Goal: Task Accomplishment & Management: Manage account settings

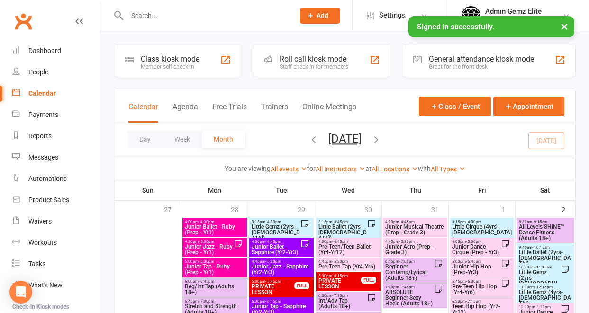
click at [49, 94] on div "Calendar" at bounding box center [41, 94] width 27 height 8
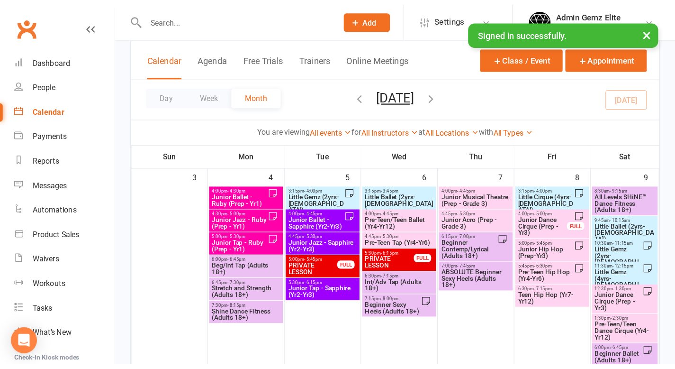
scroll to position [280, 0]
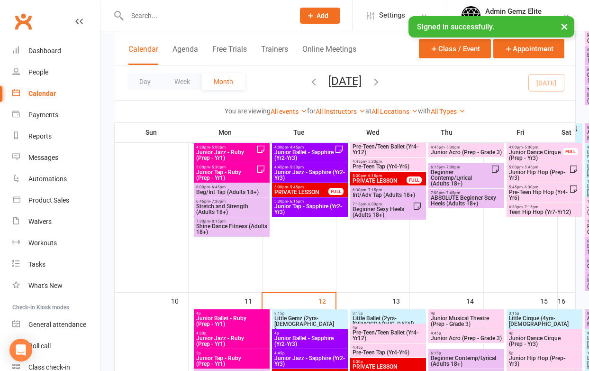
click at [313, 313] on span "Little Gemz (2yrs-[DEMOGRAPHIC_DATA])" at bounding box center [304, 323] width 61 height 17
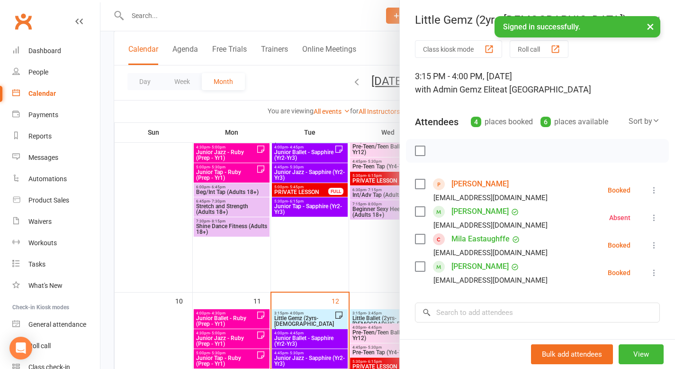
click at [467, 184] on link "[PERSON_NAME]" at bounding box center [480, 183] width 57 height 15
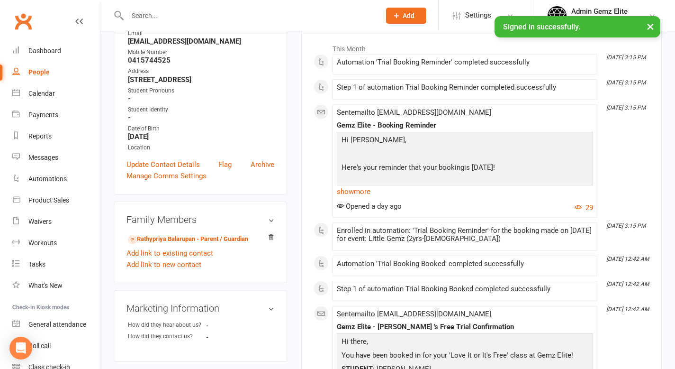
scroll to position [136, 0]
click at [363, 189] on link "show more" at bounding box center [465, 190] width 256 height 13
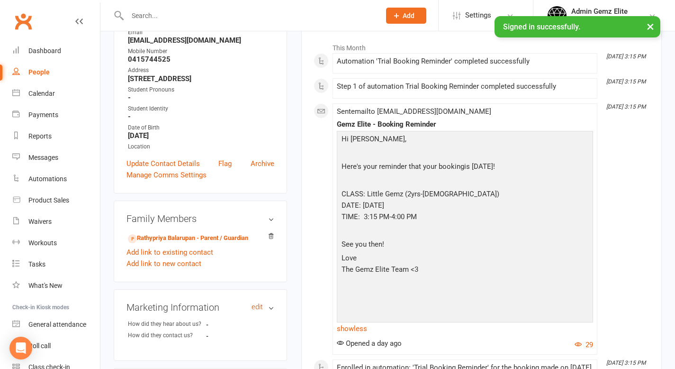
click at [261, 306] on link "edit" at bounding box center [257, 307] width 11 height 8
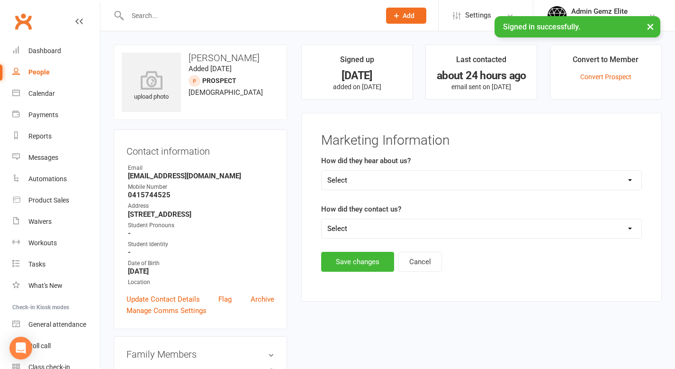
scroll to position [0, 0]
click at [46, 91] on div "Calendar" at bounding box center [41, 94] width 27 height 8
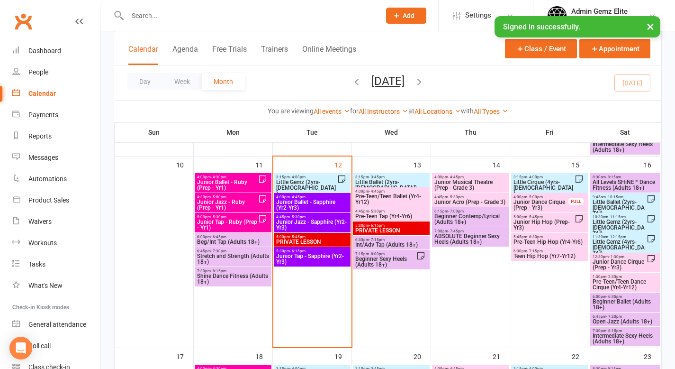
scroll to position [443, 0]
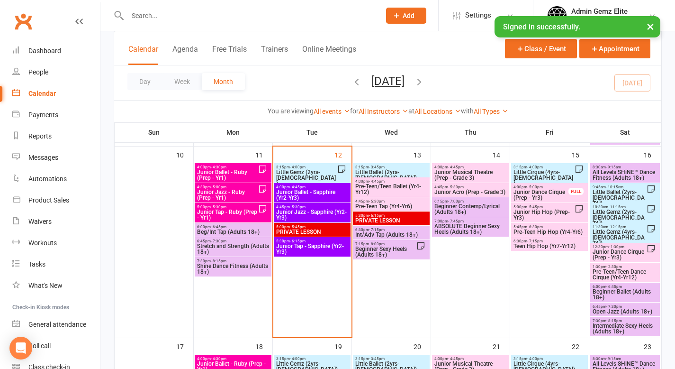
click at [588, 234] on span "Little Gemz (4yrs-[DEMOGRAPHIC_DATA])" at bounding box center [619, 237] width 54 height 17
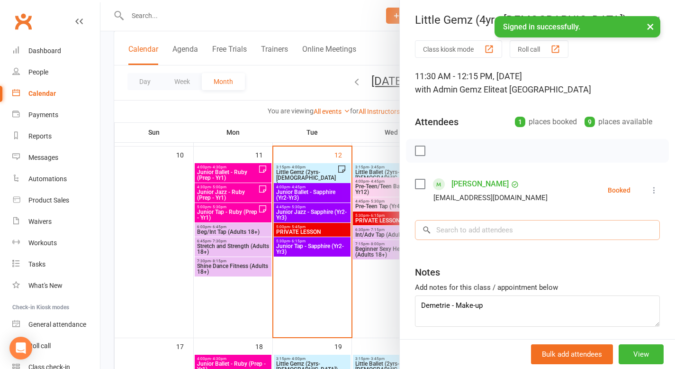
click at [445, 231] on input "search" at bounding box center [537, 230] width 245 height 20
type input "aad"
click at [311, 172] on div at bounding box center [387, 184] width 575 height 369
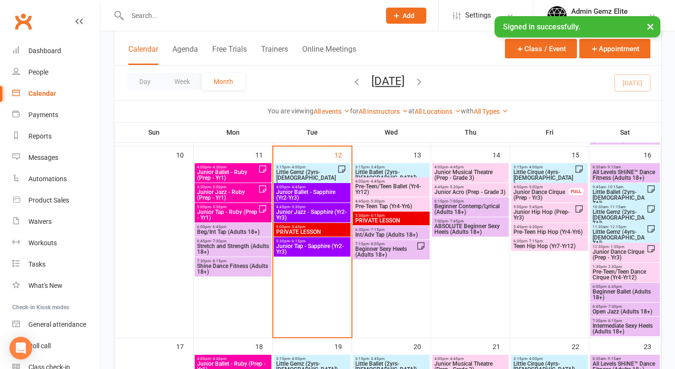
click at [311, 172] on span "Little Gemz (2yrs-[DEMOGRAPHIC_DATA])" at bounding box center [307, 177] width 62 height 17
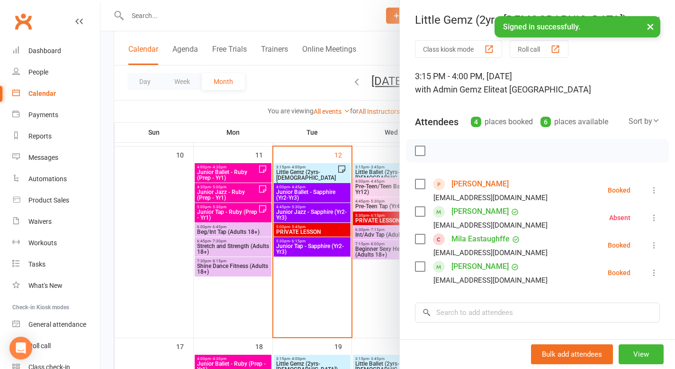
click at [380, 312] on div at bounding box center [387, 184] width 575 height 369
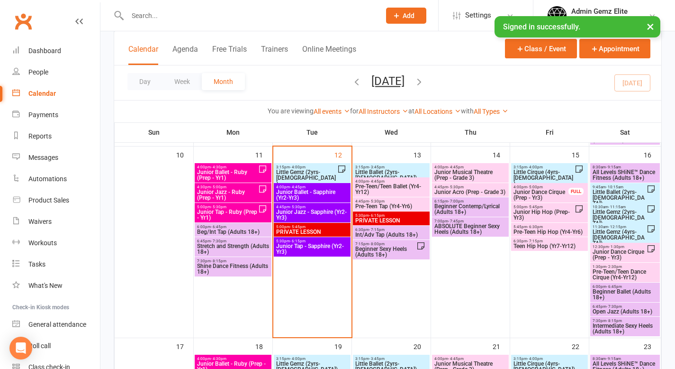
click at [588, 236] on span "Little Gemz (4yrs-[DEMOGRAPHIC_DATA])" at bounding box center [619, 237] width 54 height 17
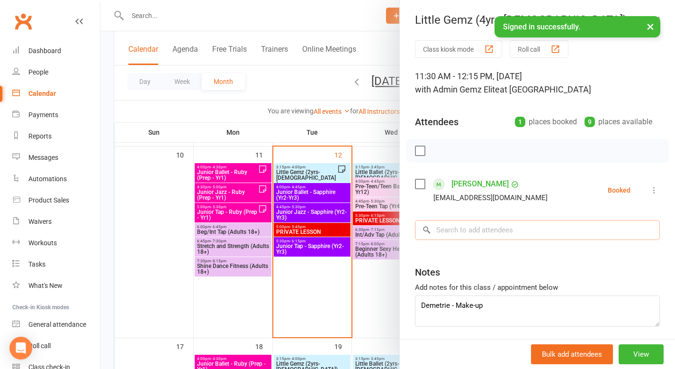
click at [470, 233] on input "search" at bounding box center [537, 230] width 245 height 20
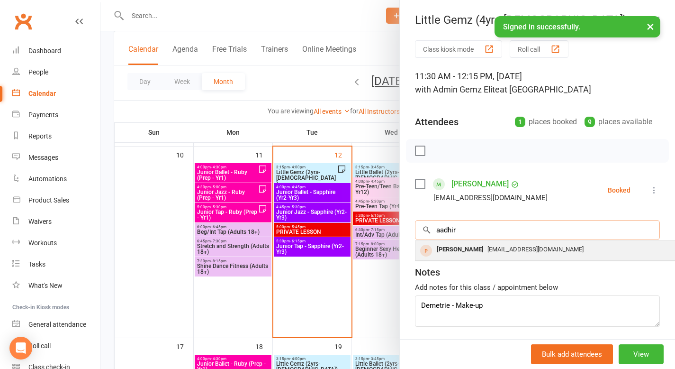
type input "aadhir"
click at [456, 247] on div "[PERSON_NAME]" at bounding box center [460, 250] width 54 height 14
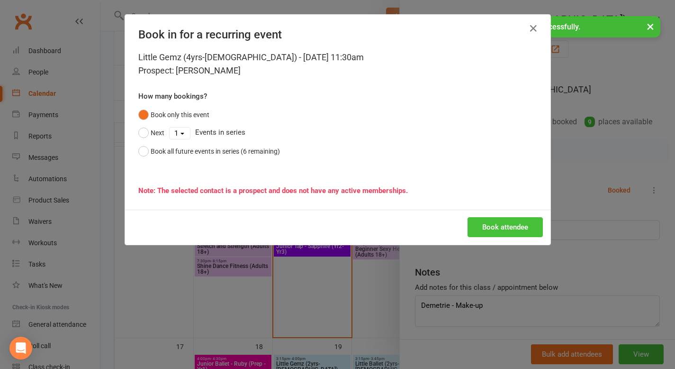
click at [508, 220] on button "Book attendee" at bounding box center [505, 227] width 75 height 20
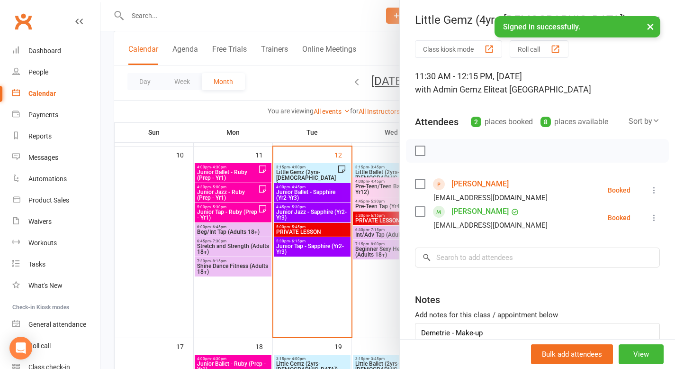
click at [471, 187] on link "[PERSON_NAME]" at bounding box center [480, 183] width 57 height 15
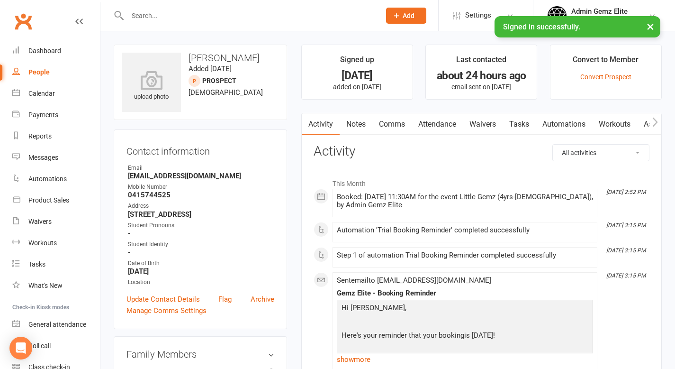
click at [356, 123] on link "Notes" at bounding box center [356, 124] width 33 height 22
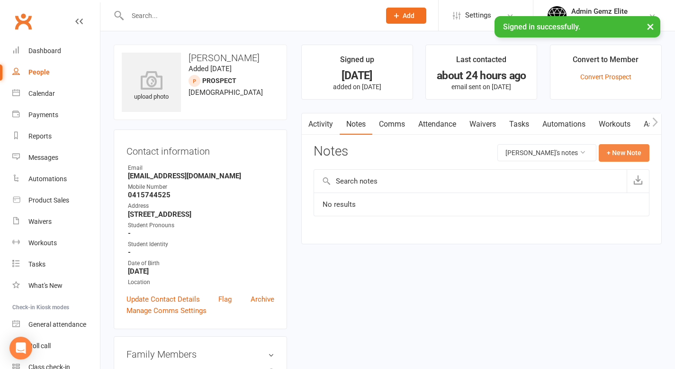
click at [588, 156] on button "+ New Note" at bounding box center [624, 152] width 51 height 17
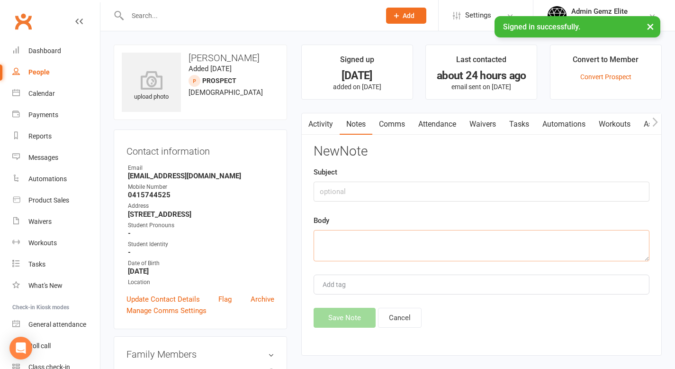
click at [328, 241] on textarea at bounding box center [482, 245] width 336 height 31
paste textarea "Hello Is there anyway I can reschedule the trial class for [DATE] ir [DATE]? I …"
type textarea "Hello Is there anyway I can reschedule the trial class for [DATE] ir [DATE]? I …"
click at [332, 193] on input "text" at bounding box center [482, 191] width 336 height 20
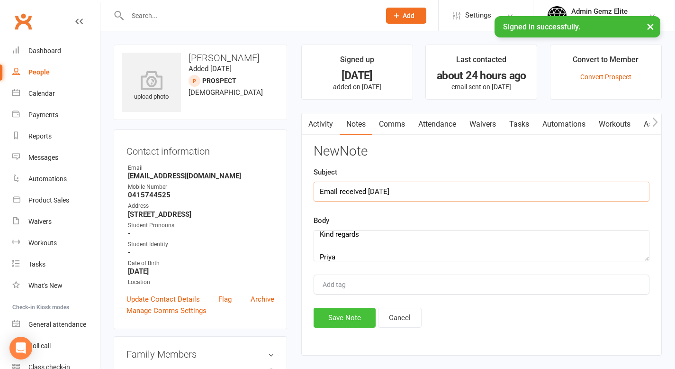
type input "Email received [DATE]"
click at [341, 313] on button "Save Note" at bounding box center [345, 317] width 62 height 20
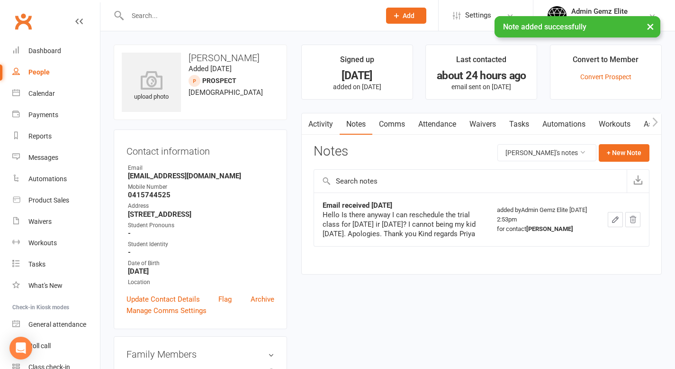
click at [321, 126] on link "Activity" at bounding box center [321, 124] width 38 height 22
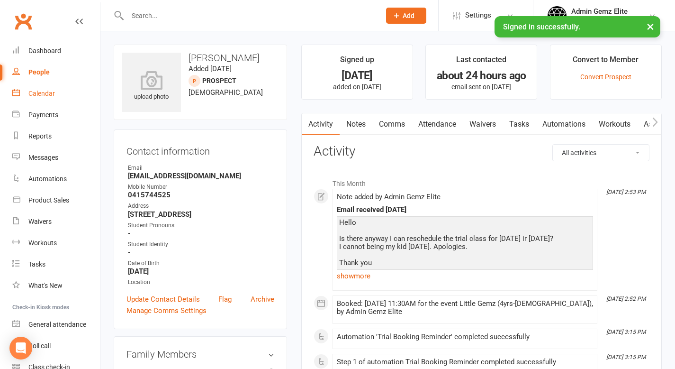
click at [41, 97] on div "Calendar" at bounding box center [41, 94] width 27 height 8
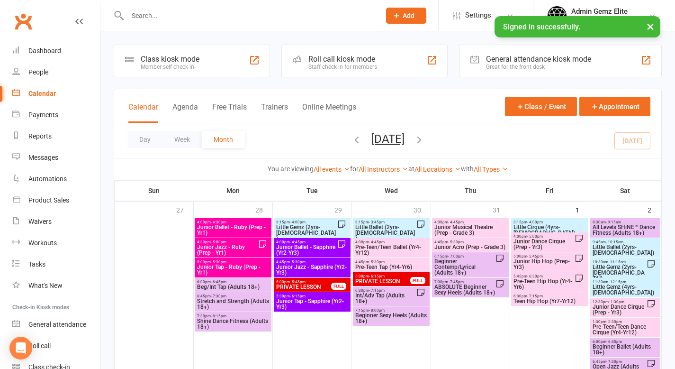
click at [309, 228] on span "Little Gemz (2yrs-[DEMOGRAPHIC_DATA])" at bounding box center [307, 232] width 62 height 17
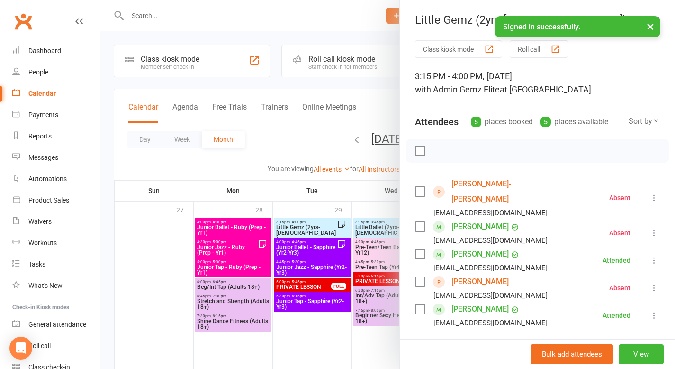
click at [588, 193] on icon at bounding box center [654, 197] width 9 height 9
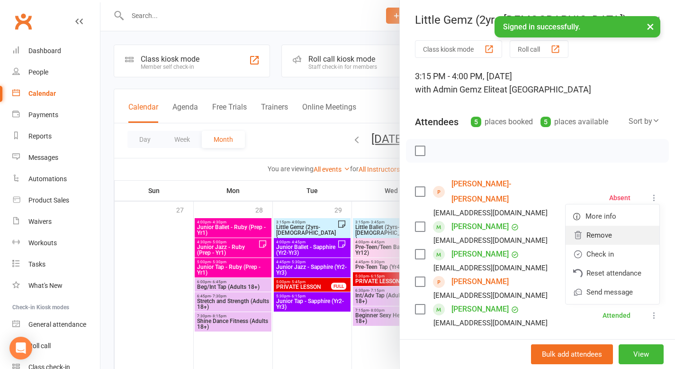
click at [588, 231] on link "Remove" at bounding box center [613, 235] width 94 height 19
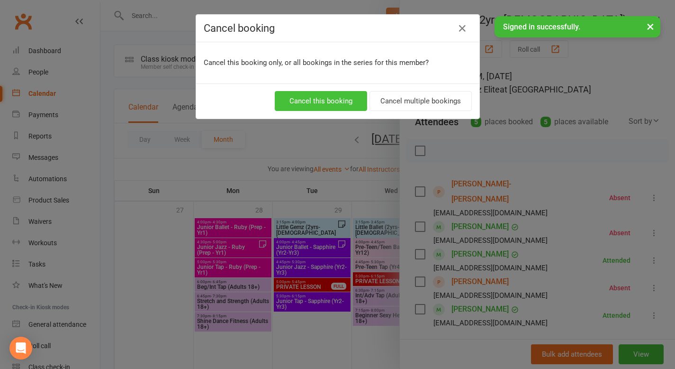
click at [339, 104] on button "Cancel this booking" at bounding box center [321, 101] width 92 height 20
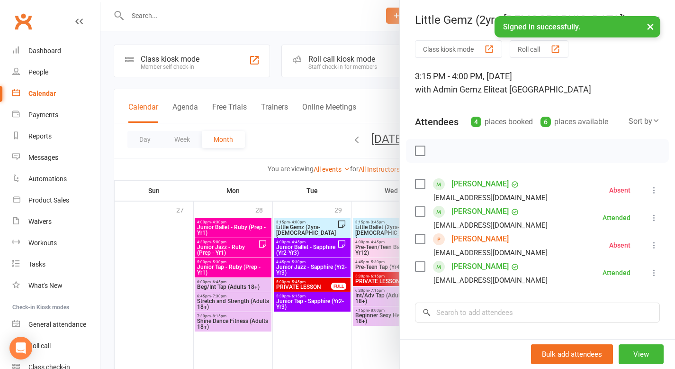
click at [339, 190] on div at bounding box center [387, 184] width 575 height 369
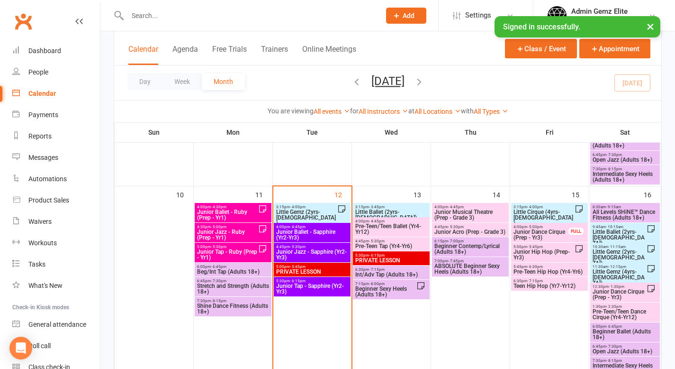
scroll to position [404, 0]
click at [306, 216] on span "Little Gemz (2yrs-[DEMOGRAPHIC_DATA])" at bounding box center [307, 216] width 62 height 17
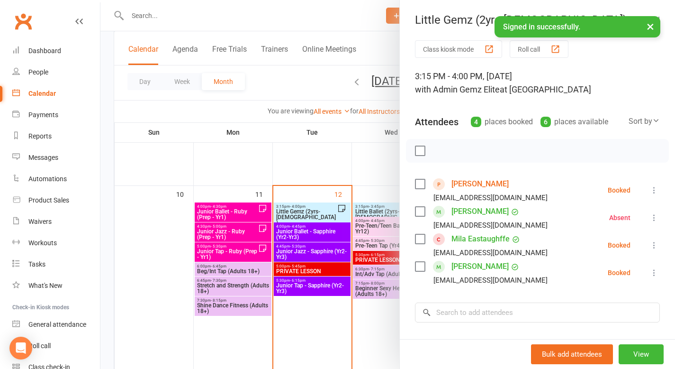
click at [469, 187] on link "[PERSON_NAME]" at bounding box center [480, 183] width 57 height 15
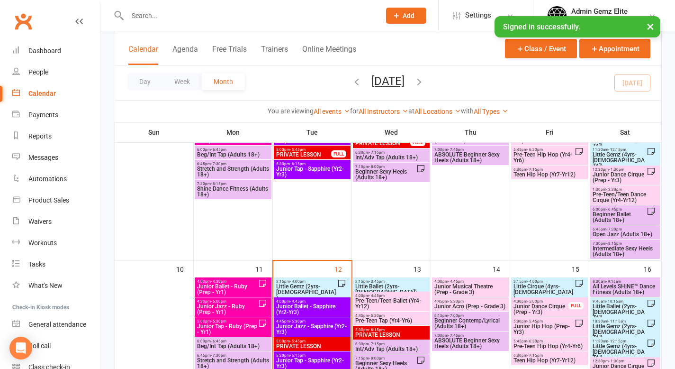
scroll to position [333, 0]
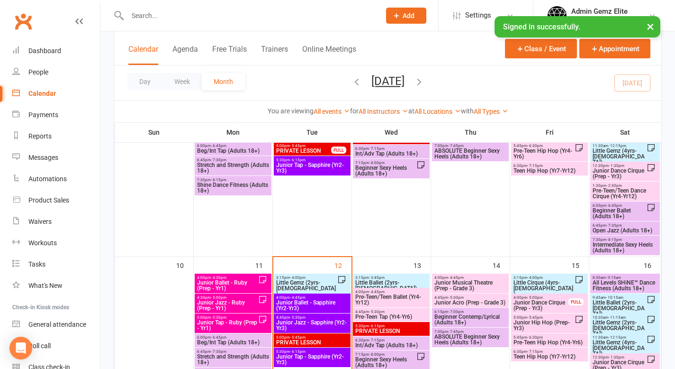
click at [312, 281] on span "Little Gemz (2yrs-[DEMOGRAPHIC_DATA])" at bounding box center [307, 288] width 62 height 17
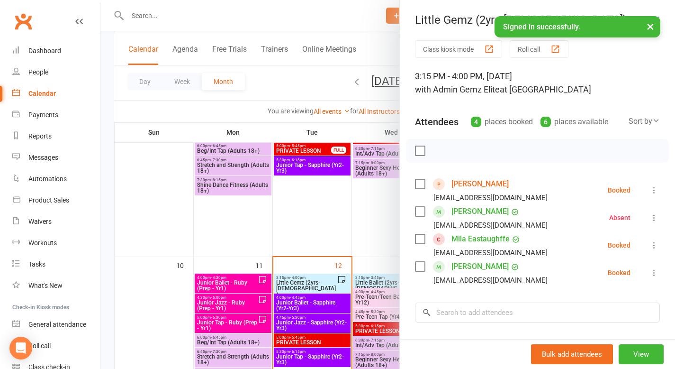
click at [588, 188] on icon at bounding box center [654, 189] width 9 height 9
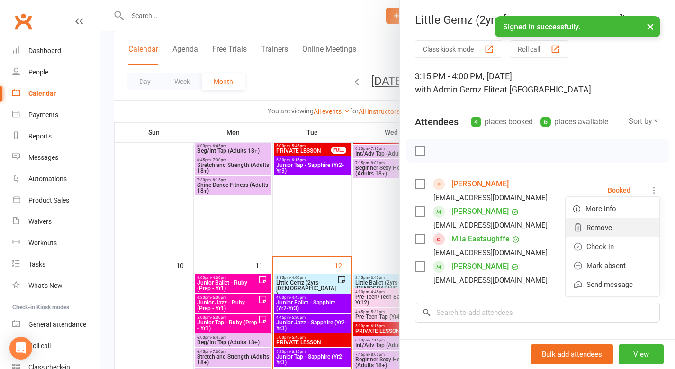
click at [588, 231] on link "Remove" at bounding box center [613, 227] width 94 height 19
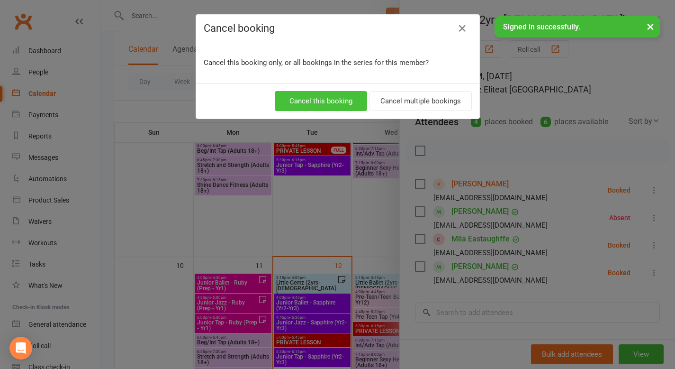
click at [305, 102] on button "Cancel this booking" at bounding box center [321, 101] width 92 height 20
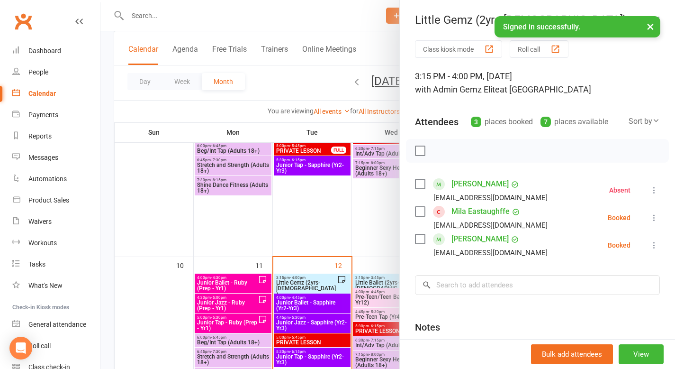
click at [355, 219] on div at bounding box center [387, 184] width 575 height 369
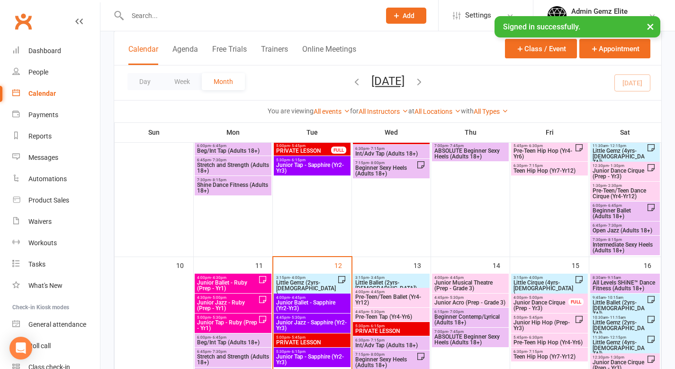
click at [588, 313] on span "Little Gemz (4yrs-[DEMOGRAPHIC_DATA])" at bounding box center [619, 347] width 54 height 17
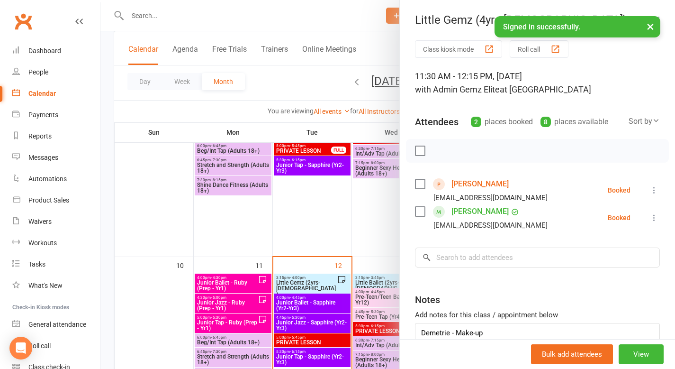
click at [318, 283] on div at bounding box center [387, 184] width 575 height 369
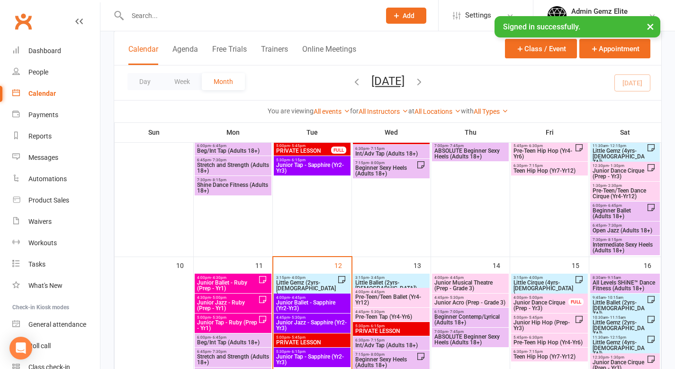
click at [318, 283] on span "Little Gemz (2yrs-[DEMOGRAPHIC_DATA])" at bounding box center [307, 288] width 62 height 17
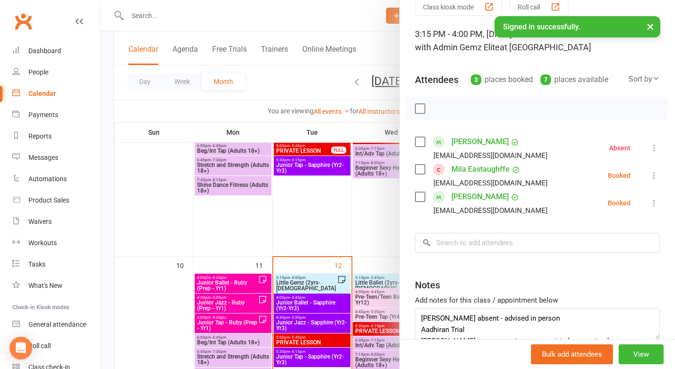
scroll to position [86, 0]
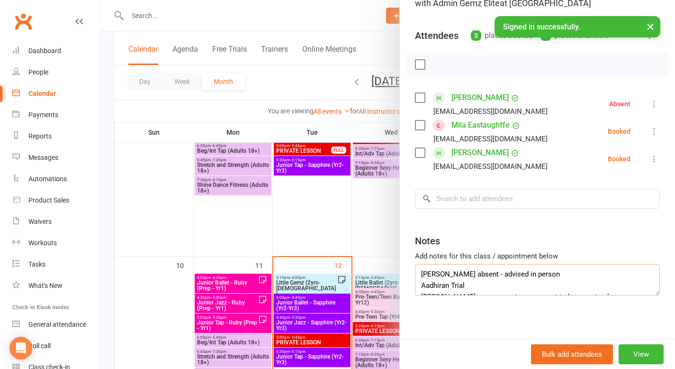
drag, startPoint x: 473, startPoint y: 284, endPoint x: 418, endPoint y: 284, distance: 55.0
click at [418, 284] on textarea "[PERSON_NAME] absent - advised in person Aadhiran Trial [PERSON_NAME] recommenc…" at bounding box center [537, 279] width 245 height 31
type textarea "[PERSON_NAME] absent - advised in person [PERSON_NAME] trial moved to Sat Mila …"
click at [561, 313] on div "Class kiosk mode Roll call 3:15 PM - 4:00 PM, [DATE] with Admin Gemz Elite at S…" at bounding box center [537, 148] width 275 height 389
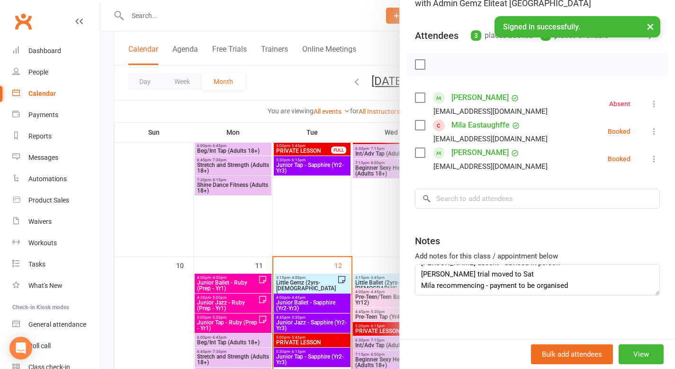
click at [371, 257] on div at bounding box center [387, 184] width 575 height 369
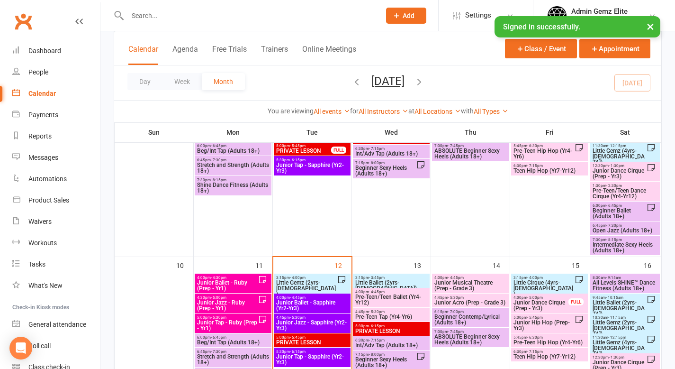
click at [588, 313] on span "Little Gemz (4yrs-[DEMOGRAPHIC_DATA])" at bounding box center [619, 347] width 54 height 17
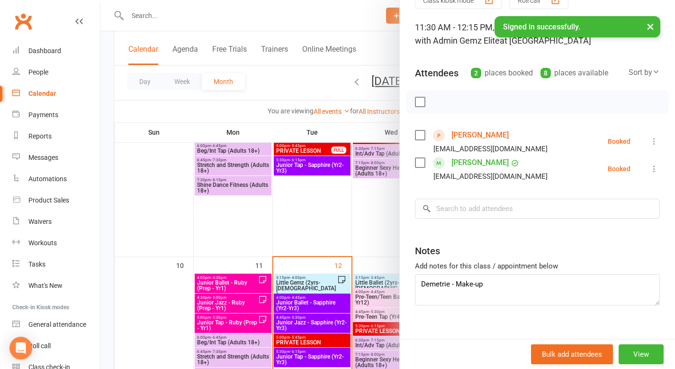
scroll to position [63, 0]
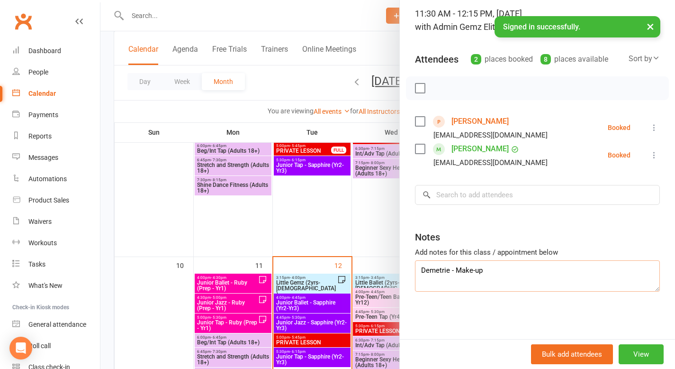
click at [489, 270] on textarea "Demetrie - Make-up" at bounding box center [537, 275] width 245 height 31
paste textarea "Aadhiran Trial"
type textarea "Demetrie - Make-up Aadhiran Trial"
click at [478, 313] on div "Class kiosk mode Roll call 11:30 AM - 12:15 PM, [DATE] with Admin Gemz Elite at…" at bounding box center [537, 166] width 275 height 376
click at [332, 283] on div at bounding box center [387, 184] width 575 height 369
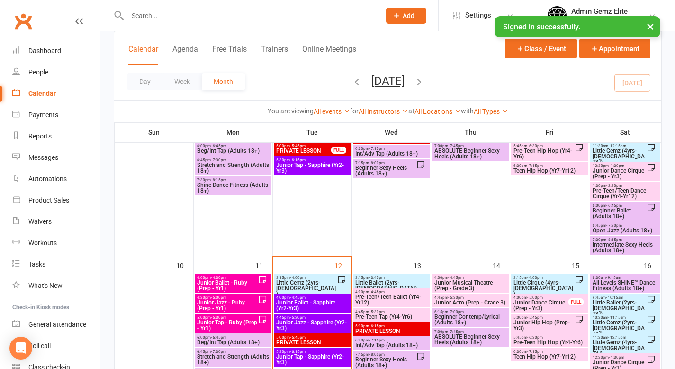
click at [332, 283] on span "Little Gemz (2yrs-[DEMOGRAPHIC_DATA])" at bounding box center [307, 288] width 62 height 17
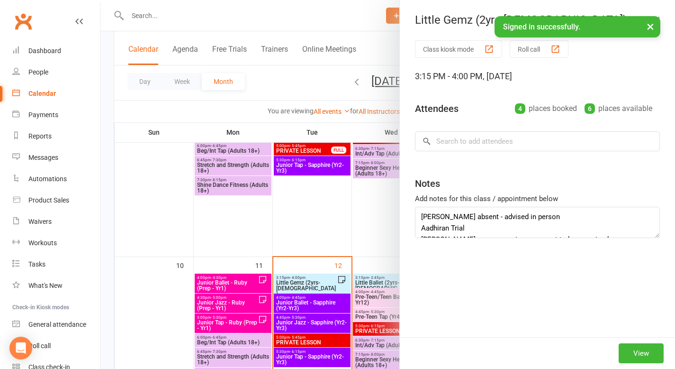
type textarea "[PERSON_NAME] absent - advised in person [PERSON_NAME] trial moved to Sat Mila …"
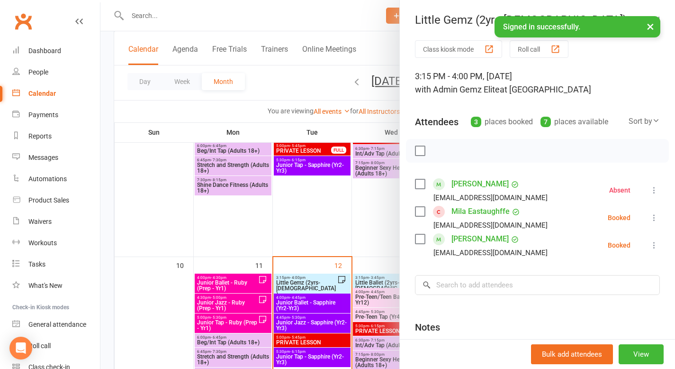
click at [479, 211] on link "Mila Eastaughffe" at bounding box center [481, 211] width 58 height 15
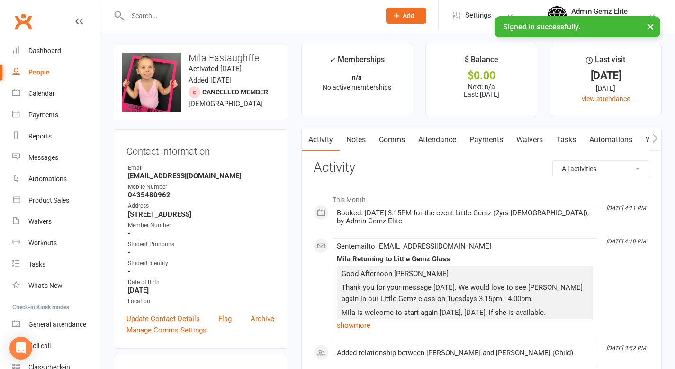
click at [162, 22] on div at bounding box center [244, 15] width 260 height 31
click at [157, 11] on input "text" at bounding box center [249, 15] width 249 height 13
click at [156, 16] on input "aa" at bounding box center [249, 15] width 249 height 13
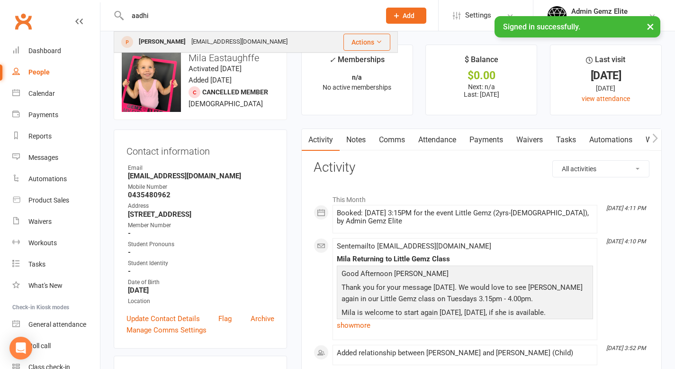
type input "aadhi"
click at [164, 43] on div "[PERSON_NAME]" at bounding box center [162, 42] width 53 height 14
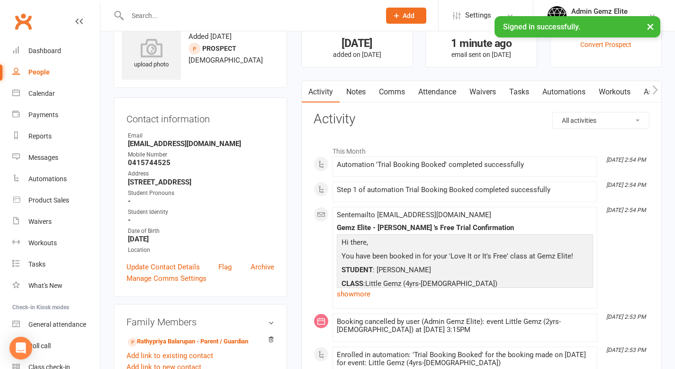
scroll to position [33, 0]
click at [359, 296] on link "show more" at bounding box center [465, 293] width 256 height 13
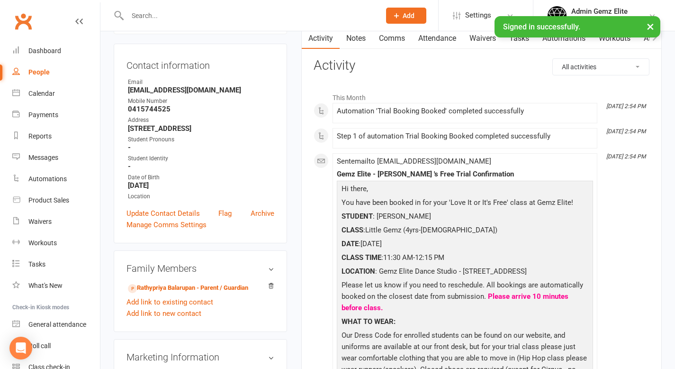
scroll to position [0, 0]
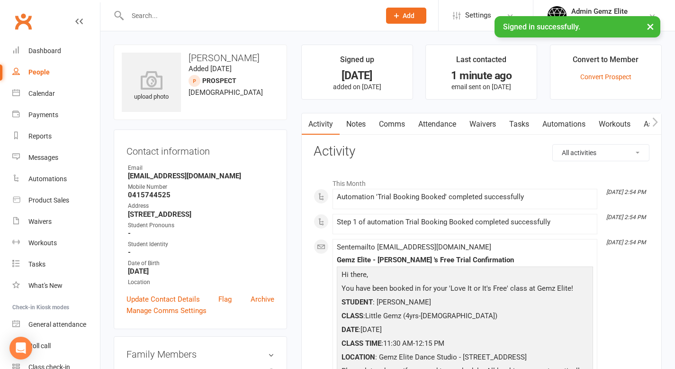
click at [388, 124] on link "Comms" at bounding box center [391, 124] width 39 height 22
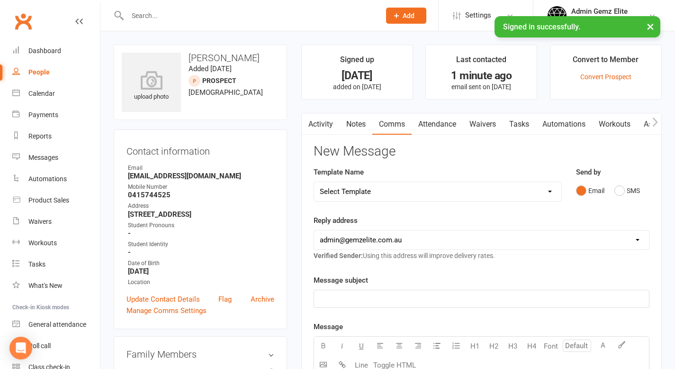
click at [550, 192] on select "Select Template [Email] STUDENT - Absent - Makeup Class Added [Email] ADULTS - …" at bounding box center [437, 191] width 247 height 19
click at [374, 297] on p "﻿" at bounding box center [482, 298] width 324 height 11
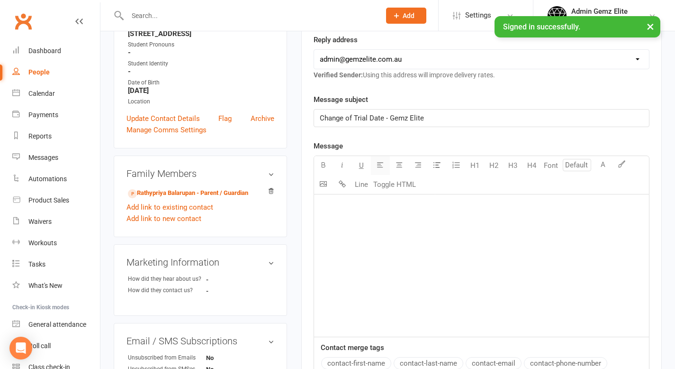
scroll to position [142, 0]
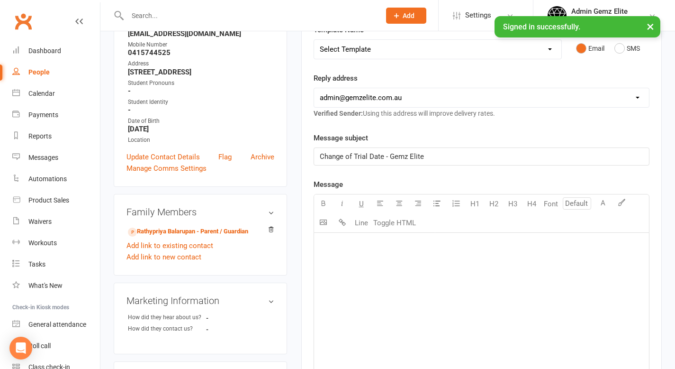
click at [350, 250] on p "﻿" at bounding box center [482, 244] width 324 height 11
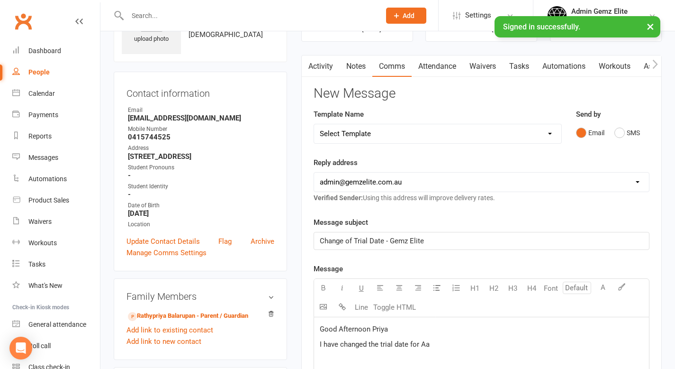
scroll to position [55, 0]
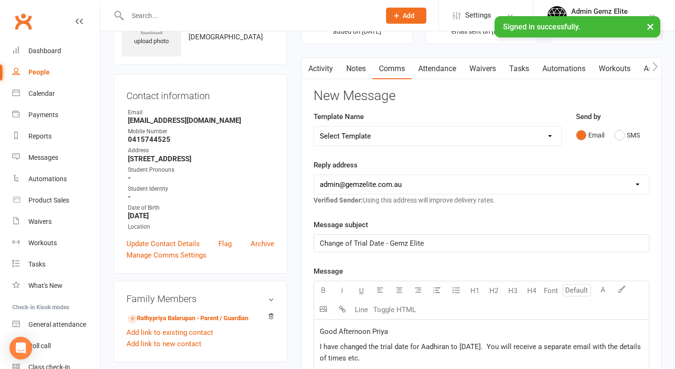
click at [320, 313] on span "I have changed the trial date for Aadhiran to [DATE]. You will receive a separa…" at bounding box center [481, 352] width 323 height 20
click at [320, 313] on span "tI have changed the trial date for Aadhiran to [DATE]. You will receive a separ…" at bounding box center [482, 352] width 325 height 20
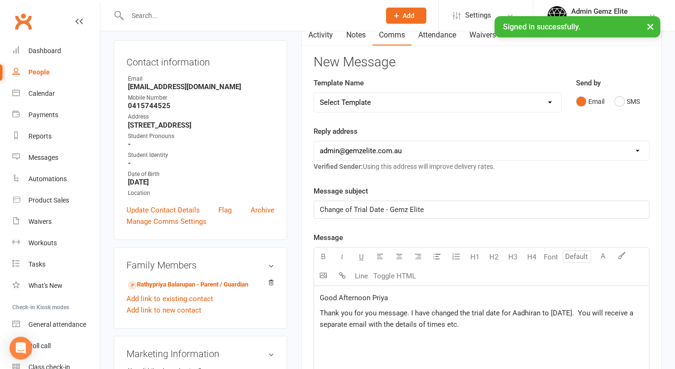
scroll to position [100, 0]
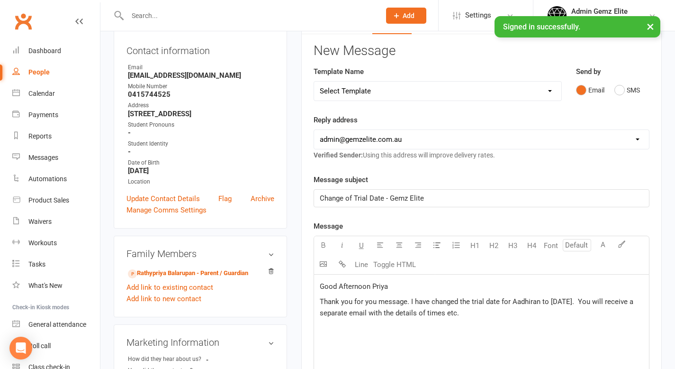
click at [460, 313] on p "Thank you for you message. I have changed the trial date for Aadhiran to [DATE]…" at bounding box center [482, 307] width 324 height 23
click at [376, 303] on span "Thank you for you message. I have changed the trial date for Aadhiran to [DATE]…" at bounding box center [478, 307] width 316 height 20
click at [339, 313] on p "﻿" at bounding box center [482, 327] width 324 height 11
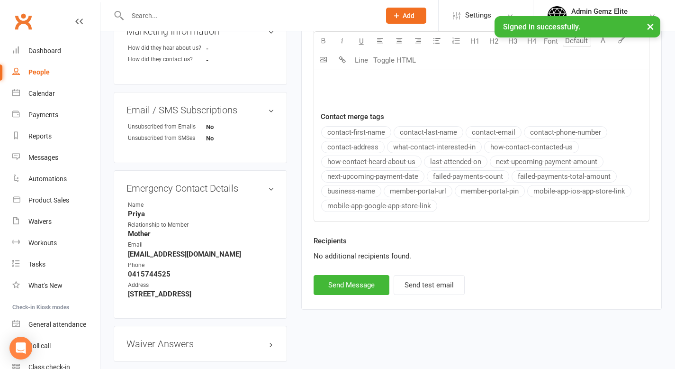
scroll to position [429, 0]
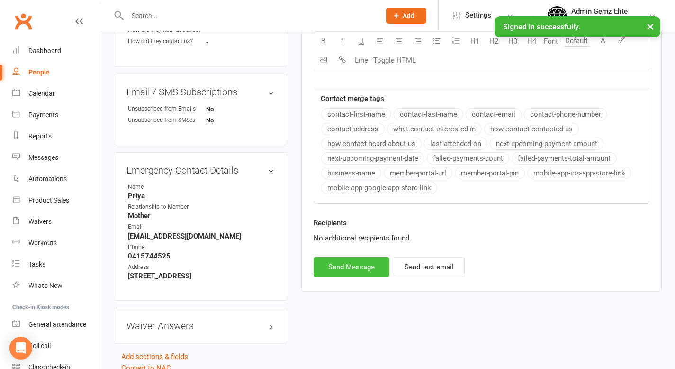
click at [357, 264] on button "Send Message" at bounding box center [352, 267] width 76 height 20
click at [45, 93] on div "Calendar" at bounding box center [41, 94] width 27 height 8
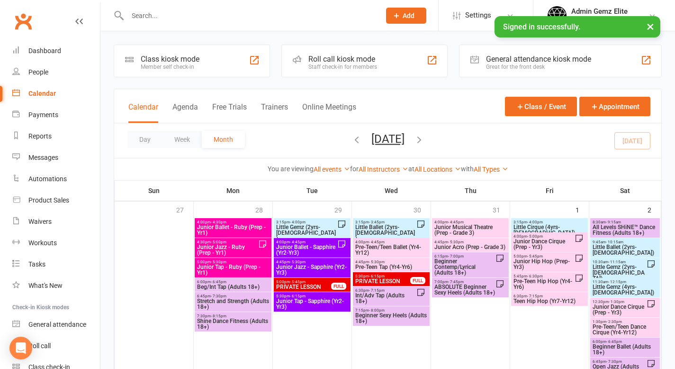
click at [292, 284] on span "PRIVATE LESSON" at bounding box center [304, 287] width 56 height 6
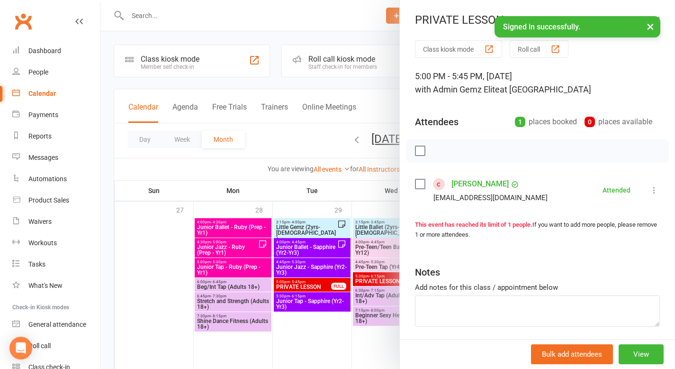
click at [588, 190] on icon at bounding box center [654, 189] width 9 height 9
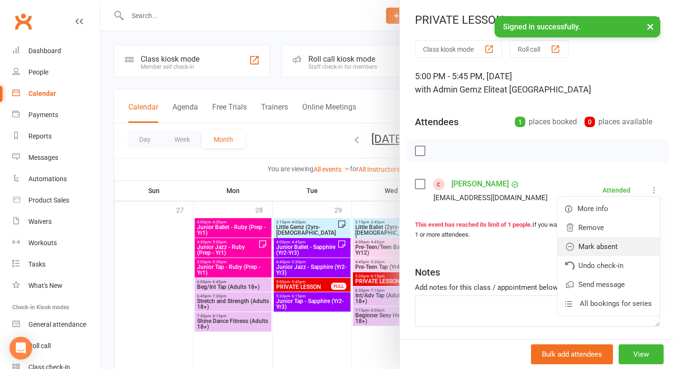
click at [588, 246] on link "Mark absent" at bounding box center [609, 246] width 102 height 19
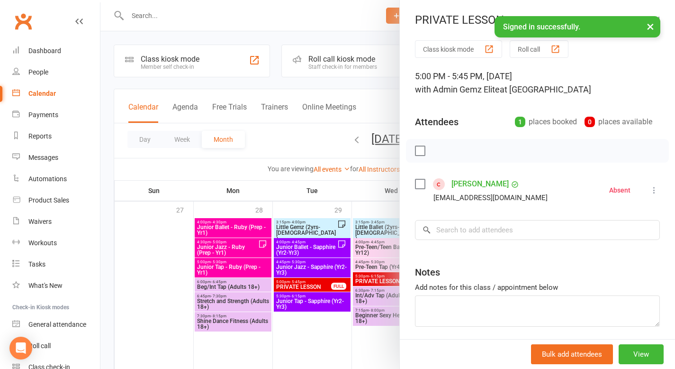
click at [353, 313] on div at bounding box center [387, 184] width 575 height 369
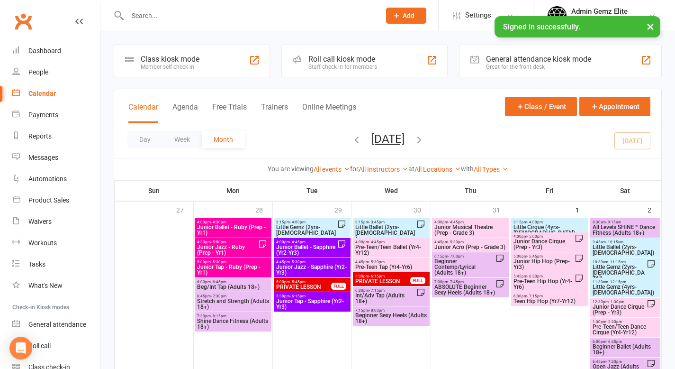
click at [410, 277] on span "5:30pm - 6:15pm" at bounding box center [383, 276] width 56 height 4
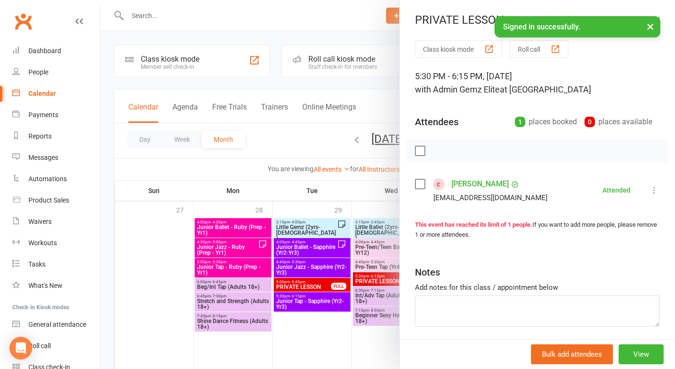
click at [588, 190] on icon at bounding box center [654, 189] width 9 height 9
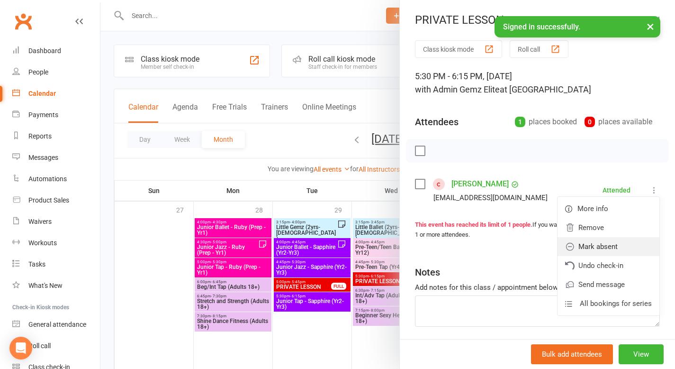
click at [588, 250] on link "Mark absent" at bounding box center [609, 246] width 102 height 19
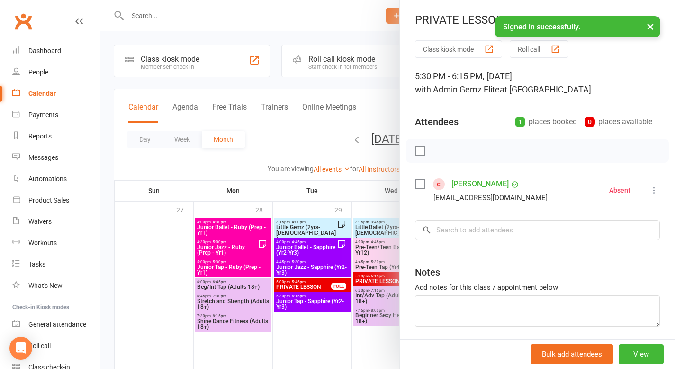
click at [482, 183] on link "[PERSON_NAME]" at bounding box center [480, 183] width 57 height 15
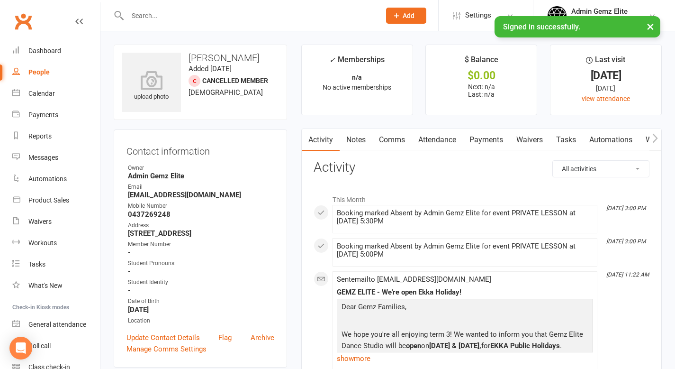
click at [356, 139] on link "Notes" at bounding box center [356, 140] width 33 height 22
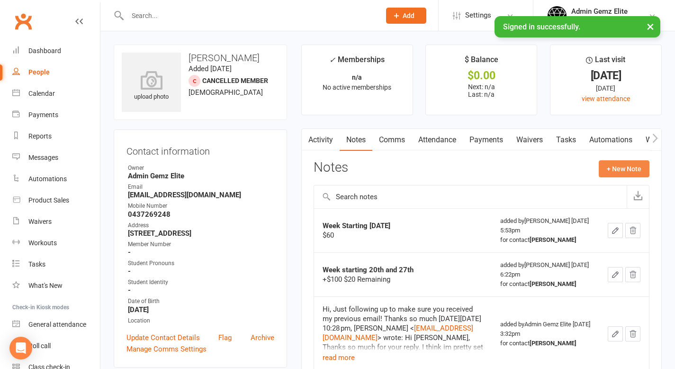
click at [588, 167] on button "+ New Note" at bounding box center [624, 168] width 51 height 17
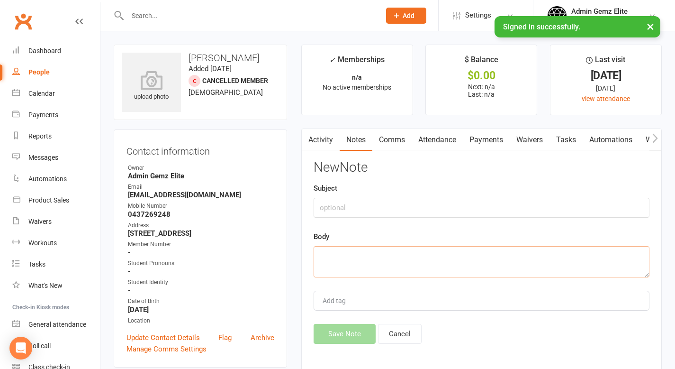
click at [327, 260] on textarea at bounding box center [482, 261] width 336 height 31
paste textarea "Hey! Just wanted to send you a quick email to let you know that I won’t be able…"
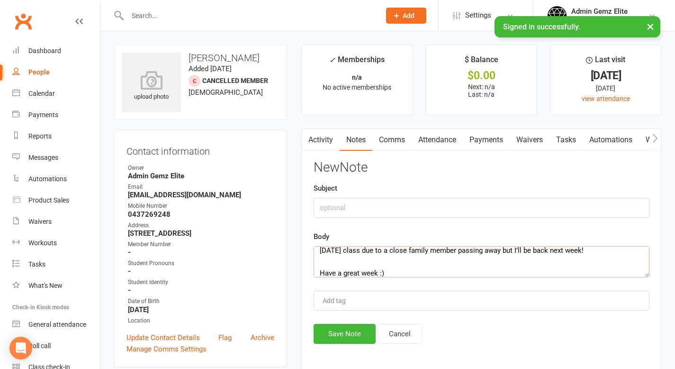
type textarea "Hey! Just wanted to send you a quick email to let you know that I won’t be able…"
click at [344, 205] on input "text" at bounding box center [482, 208] width 336 height 20
type input "Email received [DATE]"
click at [344, 313] on button "Save Note" at bounding box center [345, 334] width 62 height 20
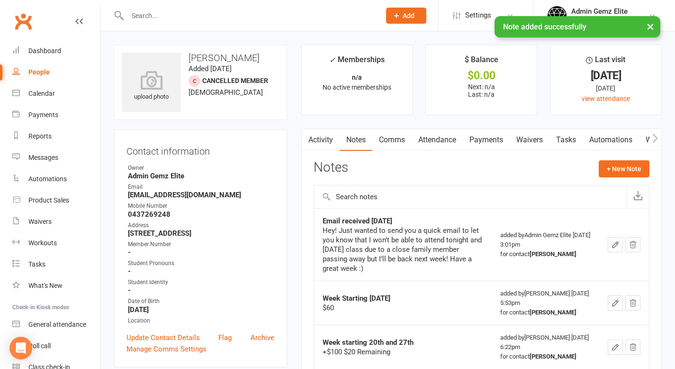
click at [394, 140] on link "Comms" at bounding box center [391, 140] width 39 height 22
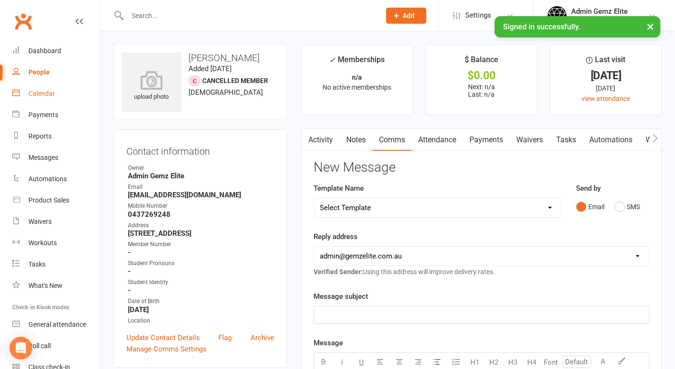
click at [47, 93] on div "Calendar" at bounding box center [41, 94] width 27 height 8
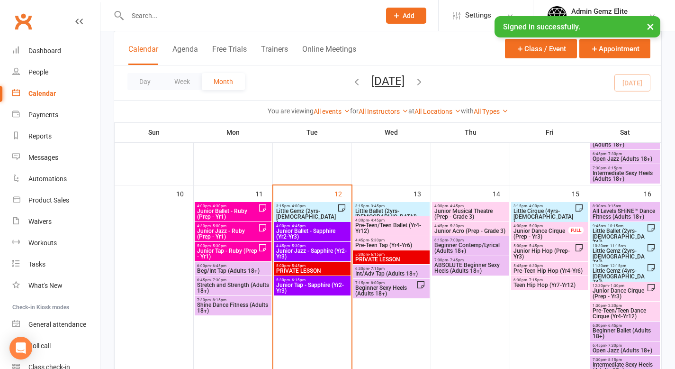
scroll to position [412, 0]
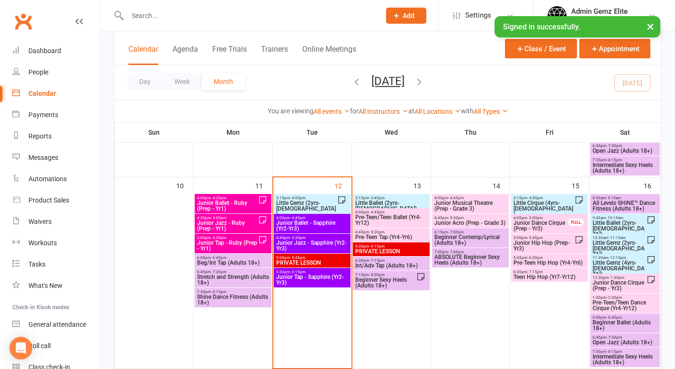
click at [325, 202] on span "Little Gemz (2yrs-[DEMOGRAPHIC_DATA])" at bounding box center [307, 208] width 62 height 17
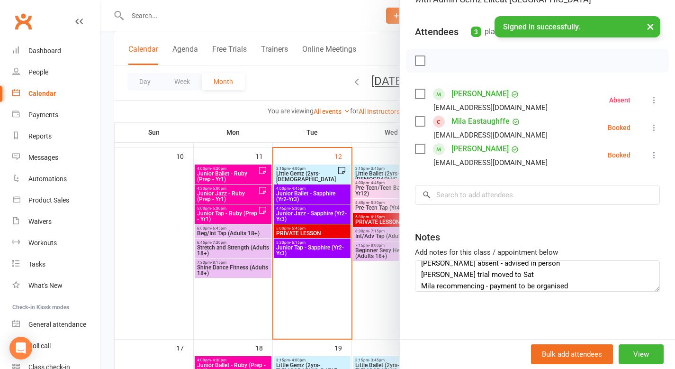
scroll to position [9, 0]
click at [461, 273] on textarea "[PERSON_NAME] absent - advised in person [PERSON_NAME] trial moved to Sat Mila …" at bounding box center [537, 275] width 245 height 31
click at [574, 285] on textarea "[PERSON_NAME] absent - advised in person [PERSON_NAME] trial - moved to Sat Mil…" at bounding box center [537, 275] width 245 height 31
type textarea "[PERSON_NAME] absent - advised in person [PERSON_NAME] trial - moved to Sat Mil…"
click at [291, 215] on div at bounding box center [387, 184] width 575 height 369
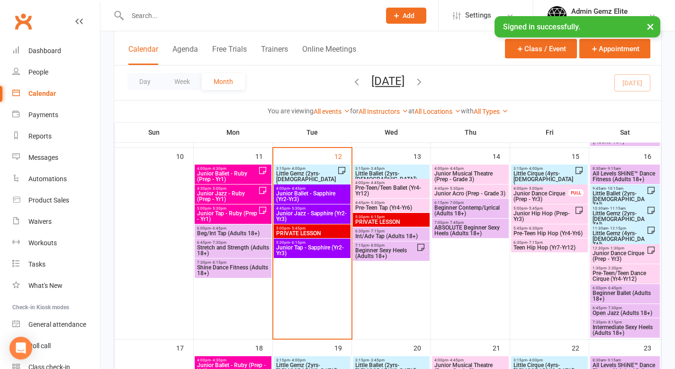
click at [291, 215] on span "Junior Jazz - Sapphire (Yr2-Yr3)" at bounding box center [312, 215] width 73 height 11
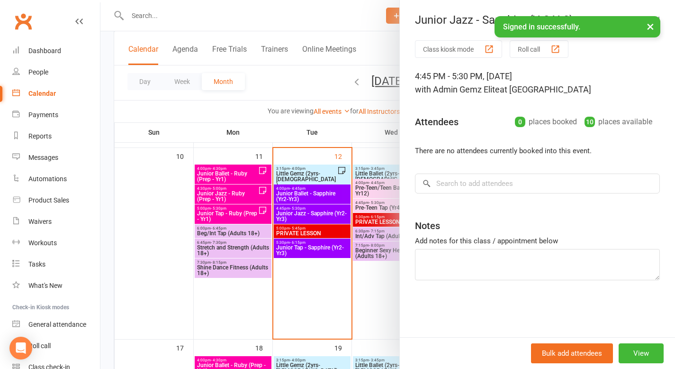
click at [292, 196] on div at bounding box center [387, 184] width 575 height 369
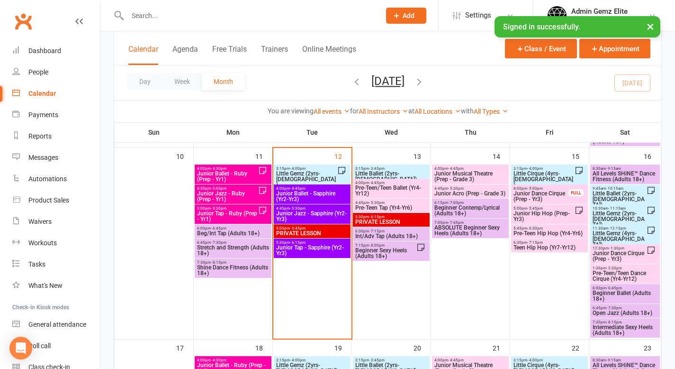
click at [292, 196] on span "Junior Ballet - Sapphire (Yr2-Yr3)" at bounding box center [312, 195] width 73 height 11
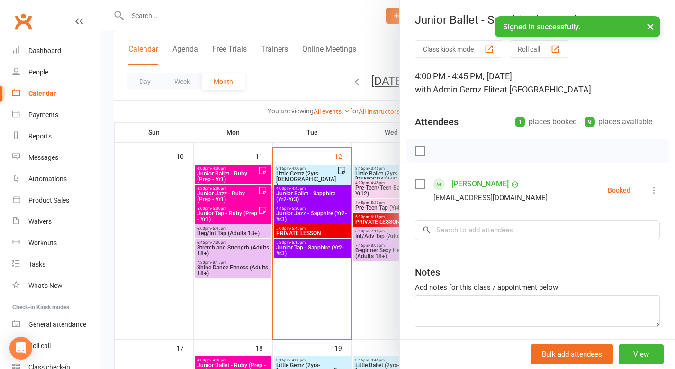
click at [300, 248] on div at bounding box center [387, 184] width 575 height 369
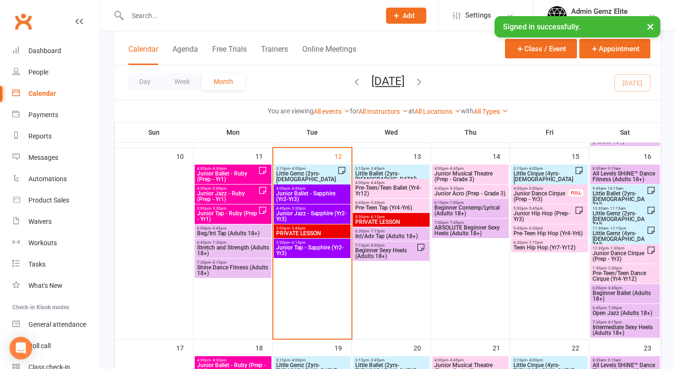
click at [301, 249] on span "Junior Tap - Sapphire (Yr2-Yr3)" at bounding box center [312, 249] width 73 height 11
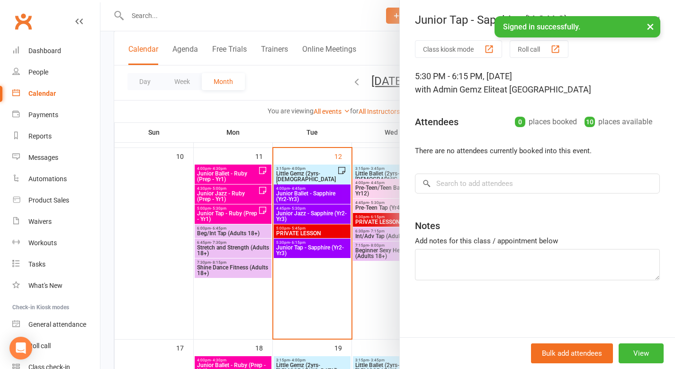
click at [299, 127] on div at bounding box center [387, 184] width 575 height 369
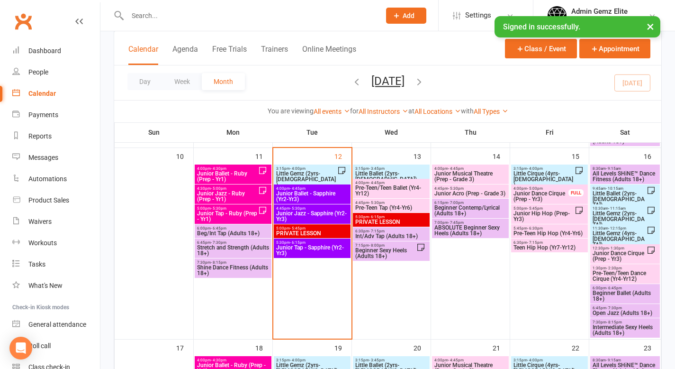
click at [339, 173] on div "3:15pm - 4:00pm Little Gemz (2yrs-[DEMOGRAPHIC_DATA])" at bounding box center [312, 176] width 77 height 25
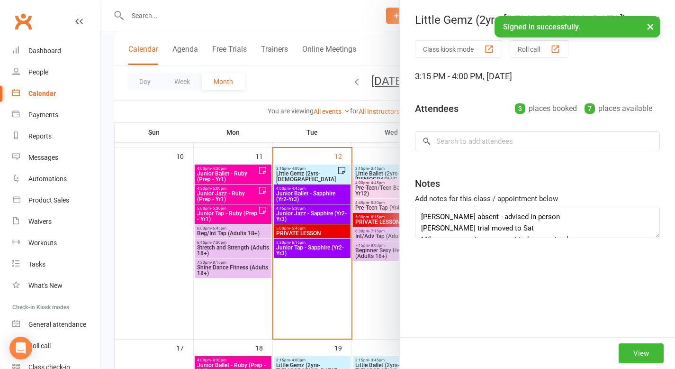
type textarea "[PERSON_NAME] absent - advised in person [PERSON_NAME] trial - moved to Sat Mil…"
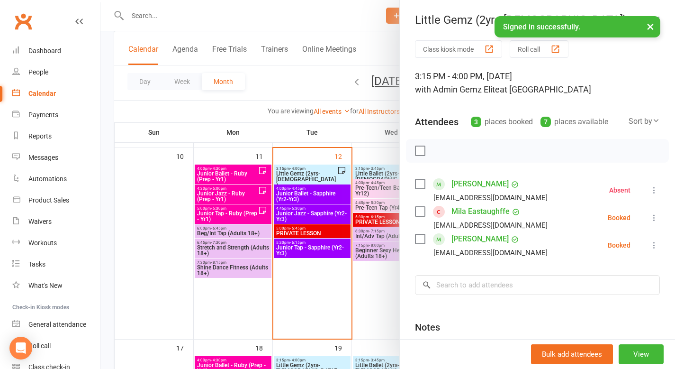
click at [588, 244] on icon at bounding box center [654, 244] width 9 height 9
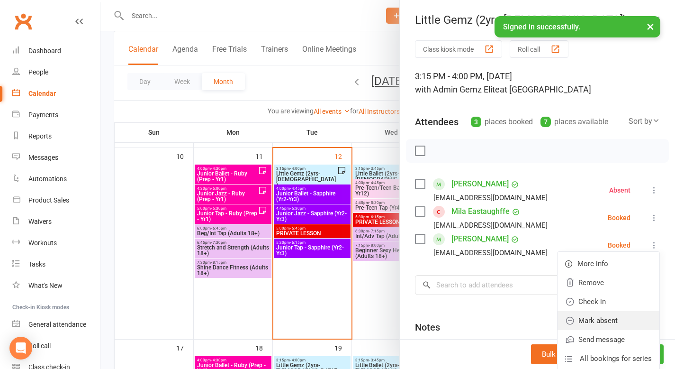
click at [588, 313] on link "Mark absent" at bounding box center [609, 320] width 102 height 19
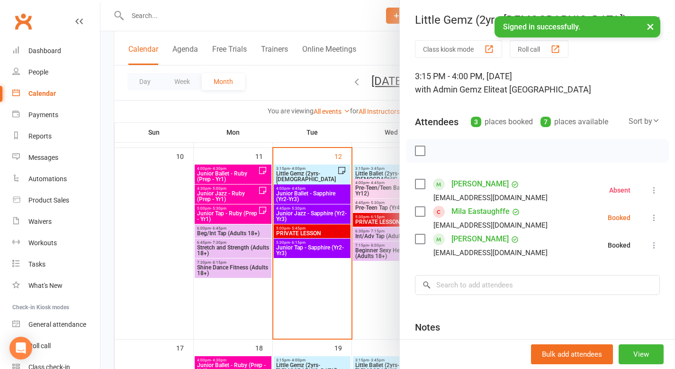
click at [588, 313] on div "Notes" at bounding box center [537, 324] width 245 height 23
click at [452, 239] on link "[PERSON_NAME]" at bounding box center [480, 238] width 57 height 15
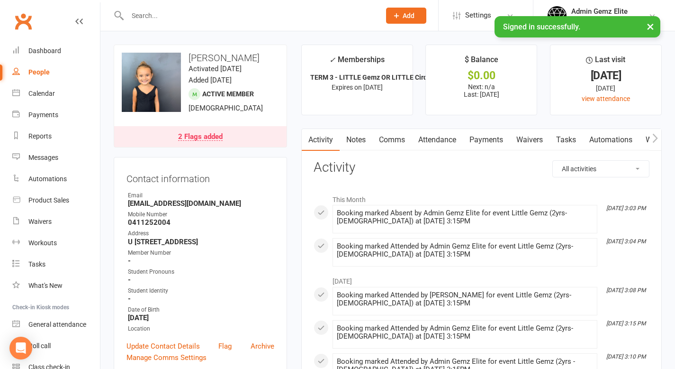
click at [362, 139] on link "Notes" at bounding box center [356, 140] width 33 height 22
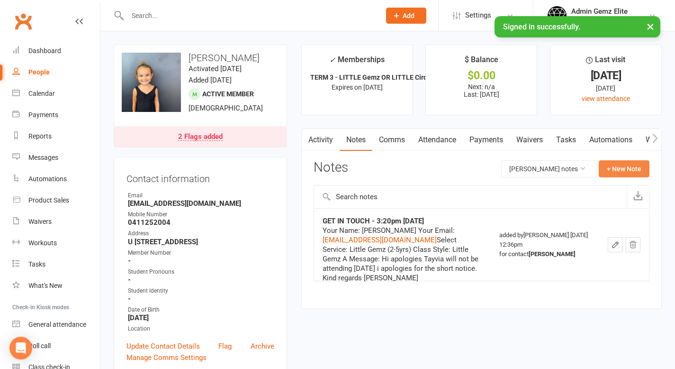
click at [588, 172] on button "+ New Note" at bounding box center [624, 168] width 51 height 17
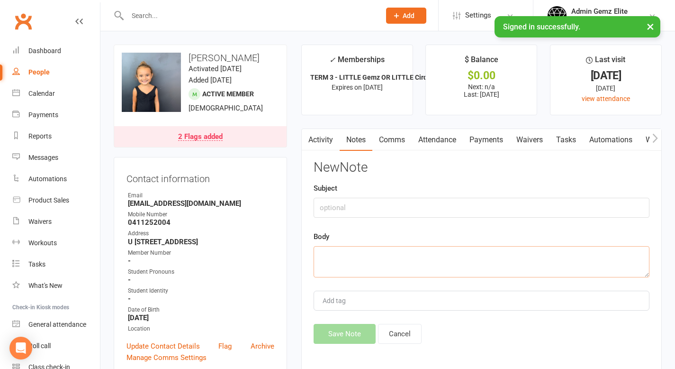
click at [365, 253] on textarea at bounding box center [482, 261] width 336 height 31
paste textarea "Hi sorry [PERSON_NAME] will not attend [DATE] as had emergency. Thank you"
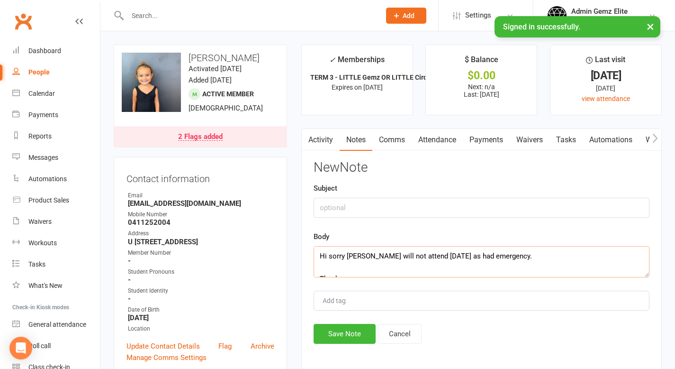
scroll to position [6, 0]
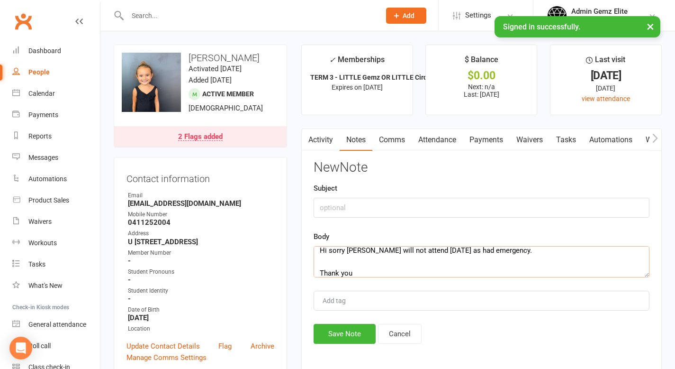
type textarea "Hi sorry [PERSON_NAME] will not attend [DATE] as had emergency. Thank you"
click at [337, 208] on input "text" at bounding box center [482, 208] width 336 height 20
type input "Email received [DATE]"
click at [356, 313] on button "Save Note" at bounding box center [345, 334] width 62 height 20
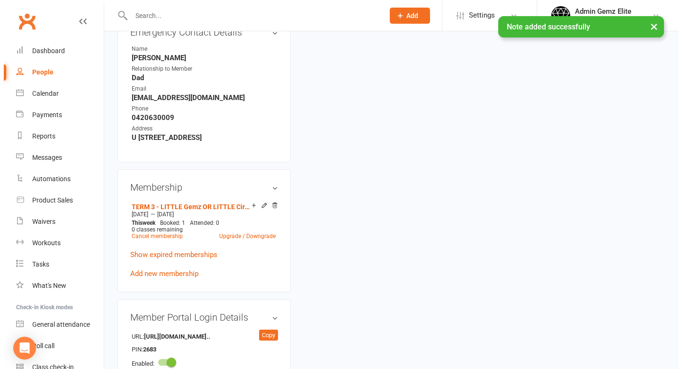
scroll to position [470, 0]
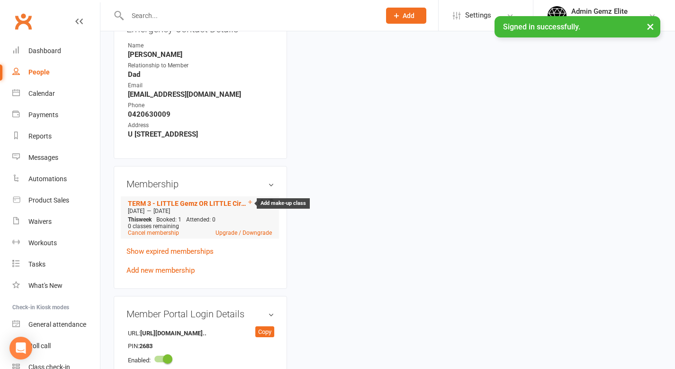
click at [250, 201] on icon at bounding box center [250, 202] width 7 height 7
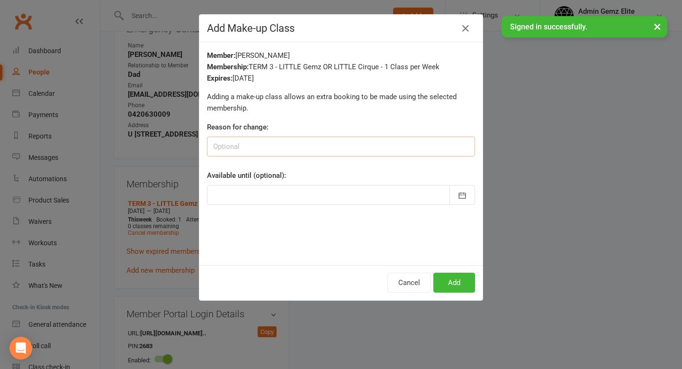
click at [352, 145] on input at bounding box center [341, 146] width 268 height 20
type input "Tayvia Absent [DATE] - email received"
click at [460, 199] on icon "button" at bounding box center [462, 194] width 9 height 9
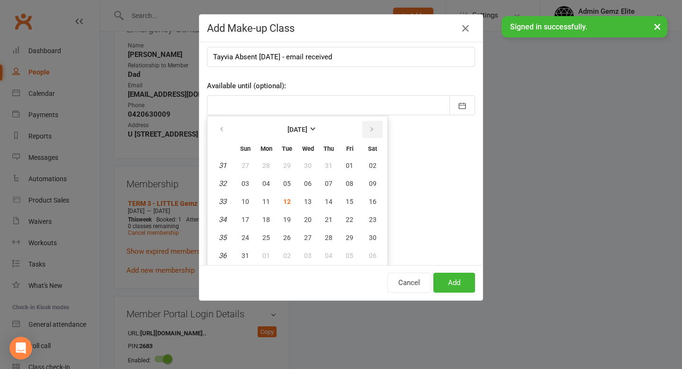
click at [369, 129] on icon "button" at bounding box center [372, 130] width 7 height 8
click at [370, 200] on span "20" at bounding box center [373, 202] width 8 height 8
type input "[DATE]"
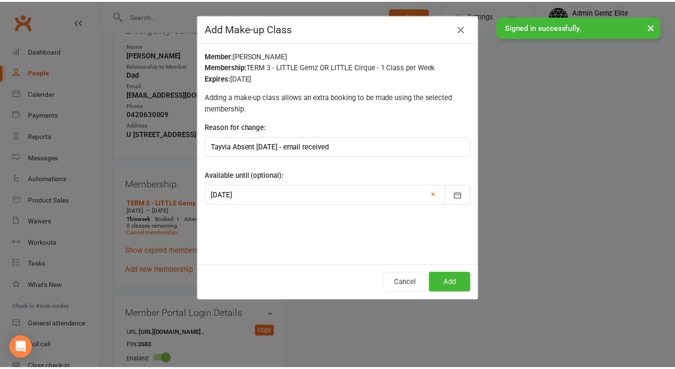
scroll to position [0, 0]
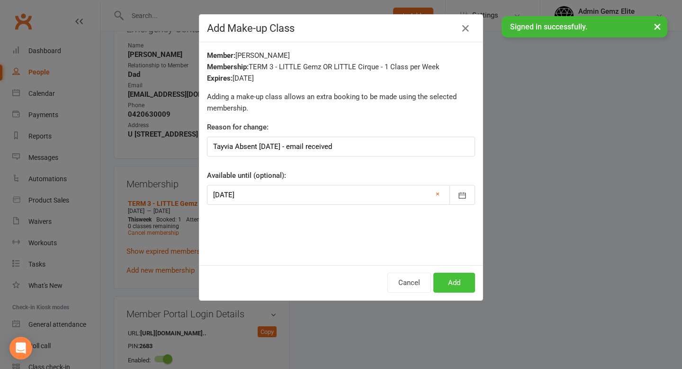
click at [440, 281] on button "Add" at bounding box center [455, 282] width 42 height 20
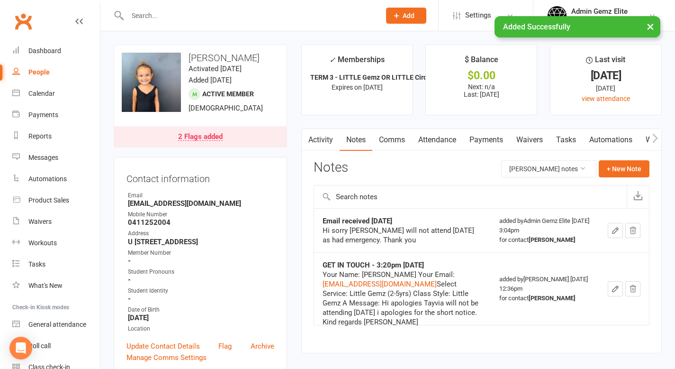
click at [401, 136] on link "Comms" at bounding box center [391, 140] width 39 height 22
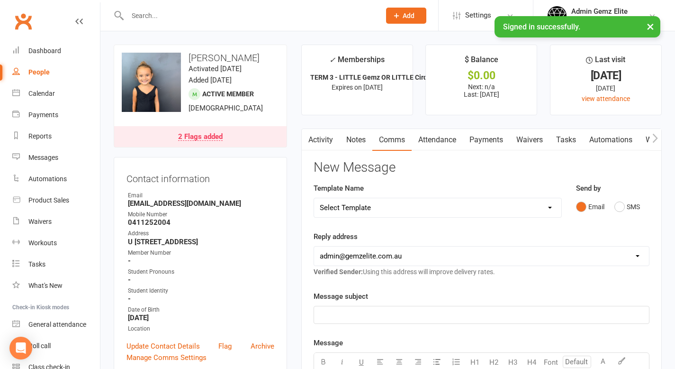
click at [551, 206] on select "Select Template [Email] STUDENT - Absent - Makeup Class Added [Email] ADULTS - …" at bounding box center [437, 207] width 247 height 19
select select "0"
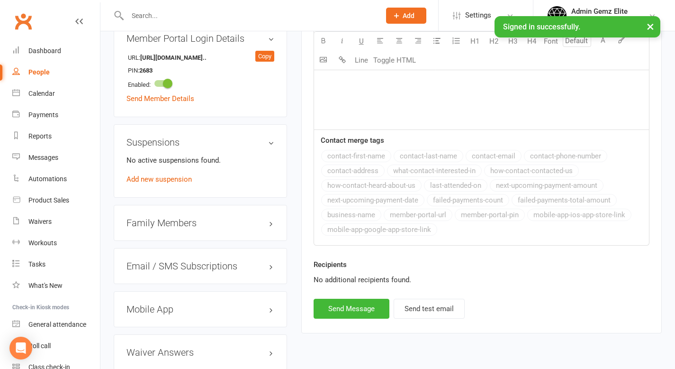
scroll to position [759, 0]
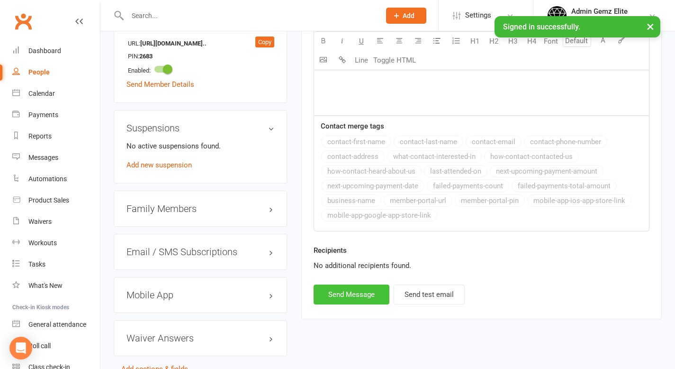
click at [378, 296] on button "Send Message" at bounding box center [352, 294] width 76 height 20
select select
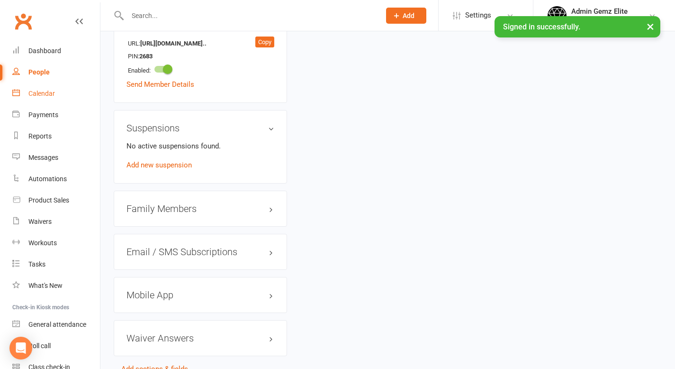
click at [33, 94] on div "Calendar" at bounding box center [41, 94] width 27 height 8
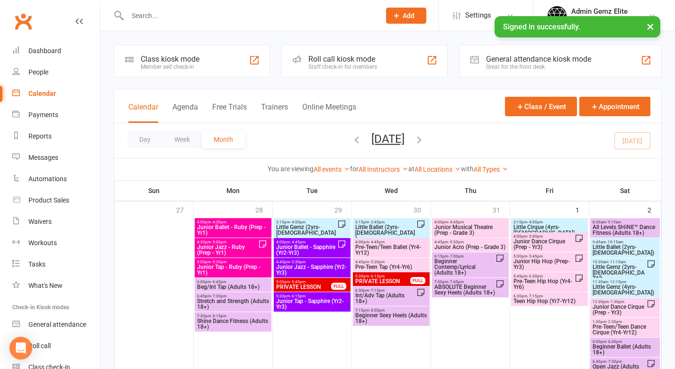
click at [289, 227] on span "Little Gemz (2yrs-[DEMOGRAPHIC_DATA])" at bounding box center [307, 232] width 62 height 17
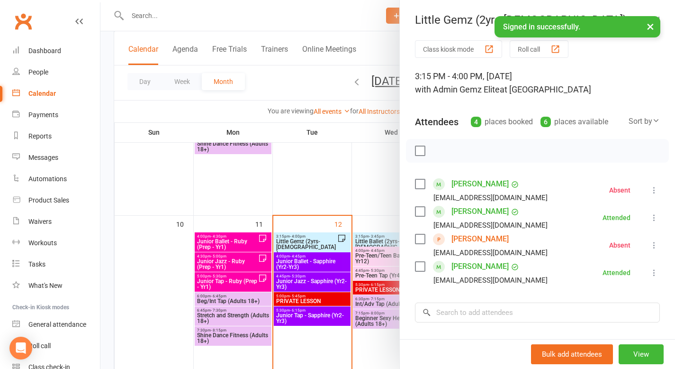
scroll to position [389, 0]
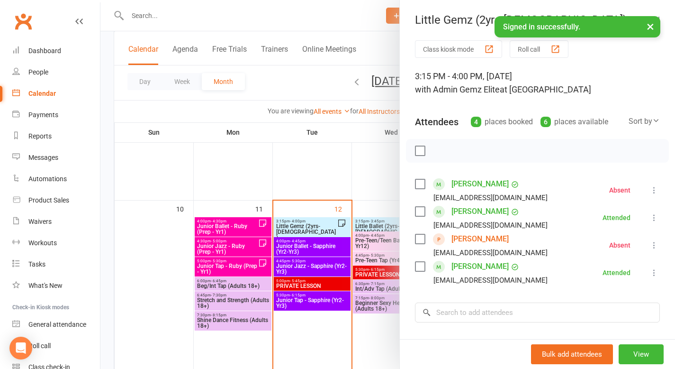
click at [312, 230] on div at bounding box center [387, 184] width 575 height 369
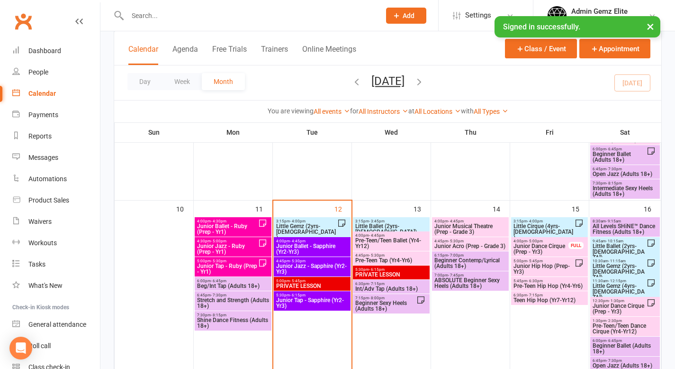
click at [311, 229] on span "Little Gemz (2yrs-[DEMOGRAPHIC_DATA])" at bounding box center [307, 231] width 62 height 17
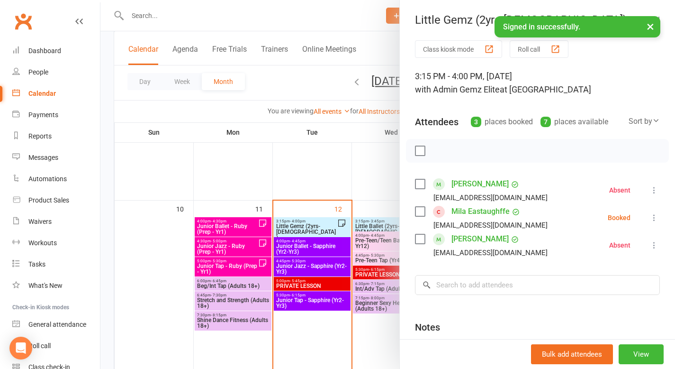
click at [461, 241] on link "[PERSON_NAME]" at bounding box center [480, 238] width 57 height 15
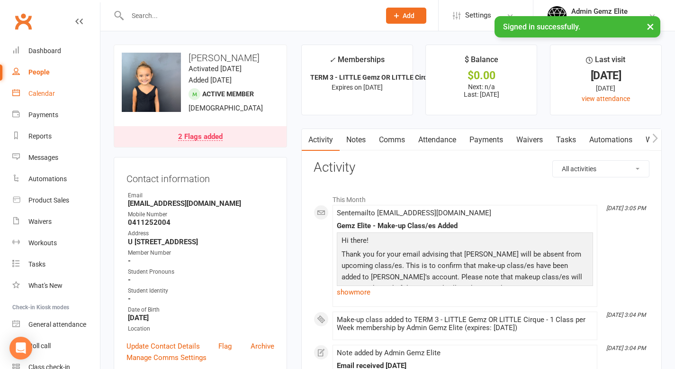
click at [48, 95] on div "Calendar" at bounding box center [41, 94] width 27 height 8
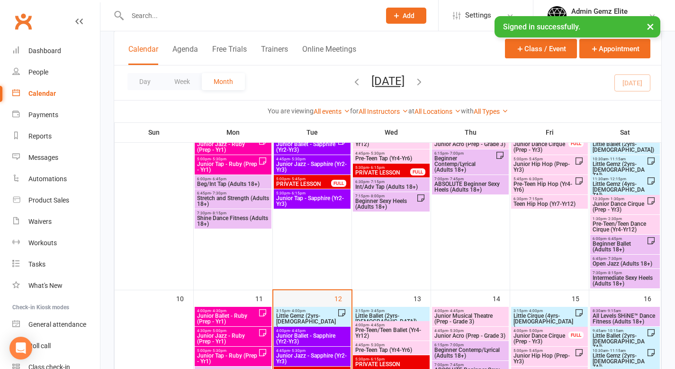
scroll to position [258, 0]
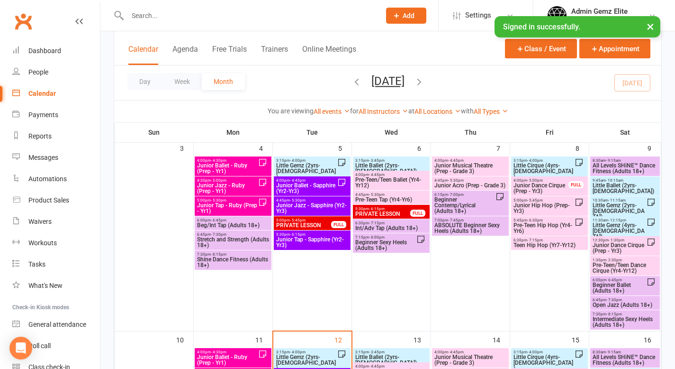
click at [307, 313] on span "Little Gemz (2yrs-[DEMOGRAPHIC_DATA])" at bounding box center [307, 362] width 62 height 17
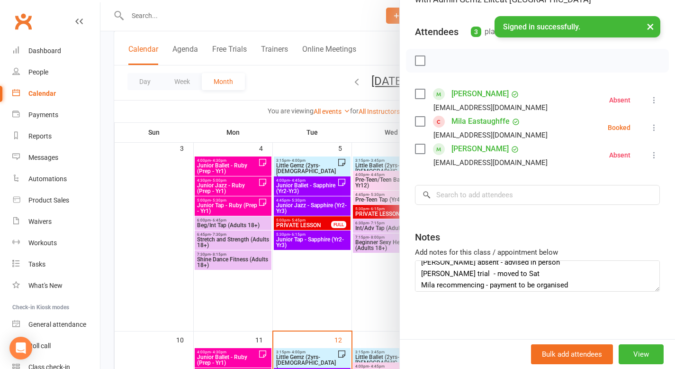
scroll to position [11, 0]
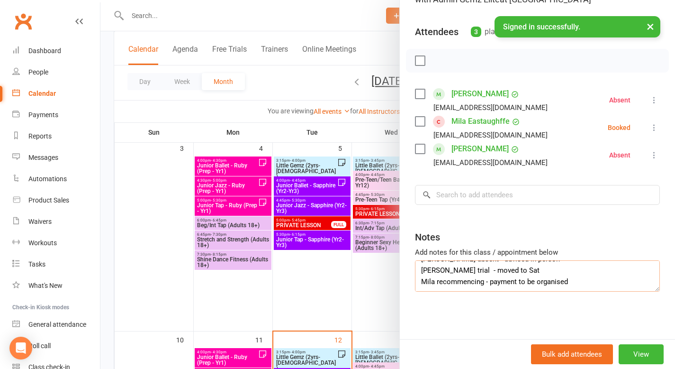
click at [574, 284] on textarea "[PERSON_NAME] absent - advised in person [PERSON_NAME] trial - moved to Sat Mil…" at bounding box center [537, 275] width 245 height 31
click at [446, 280] on textarea "[PERSON_NAME] absent - advised in person [PERSON_NAME] trial - moved to Sat Mil…" at bounding box center [537, 275] width 245 height 31
type textarea "[PERSON_NAME] absent - advised in person [PERSON_NAME] trial - moved to Sat Mil…"
click at [334, 294] on div at bounding box center [387, 184] width 575 height 369
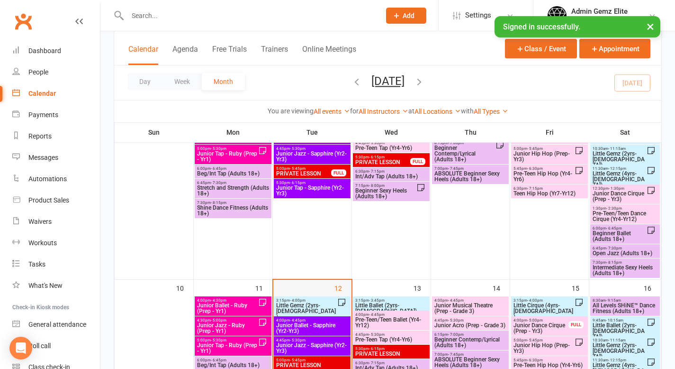
scroll to position [329, 0]
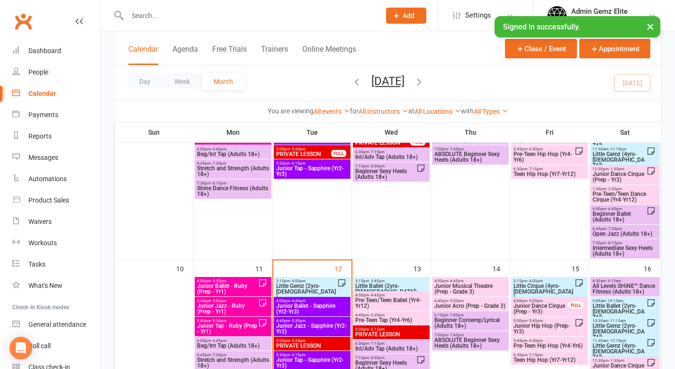
click at [320, 288] on span "Little Gemz (2yrs-[DEMOGRAPHIC_DATA])" at bounding box center [307, 291] width 62 height 17
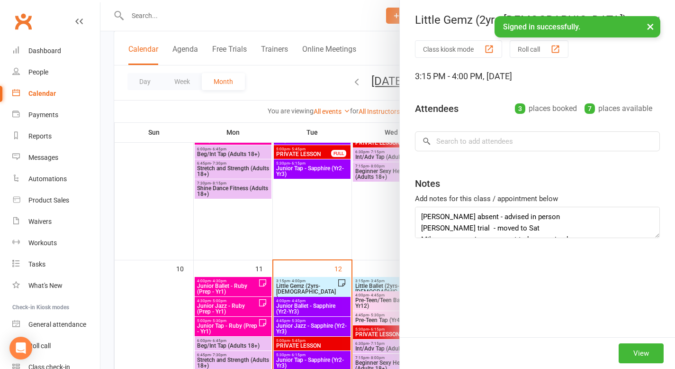
type textarea "[PERSON_NAME] absent - advised in person [PERSON_NAME] trial - moved to Sat Mil…"
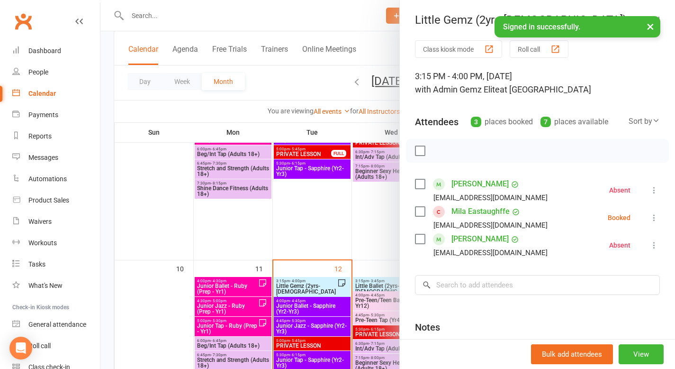
click at [349, 215] on div at bounding box center [387, 184] width 575 height 369
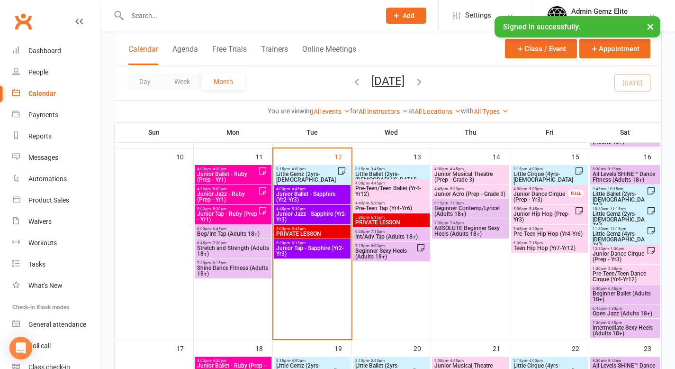
scroll to position [437, 0]
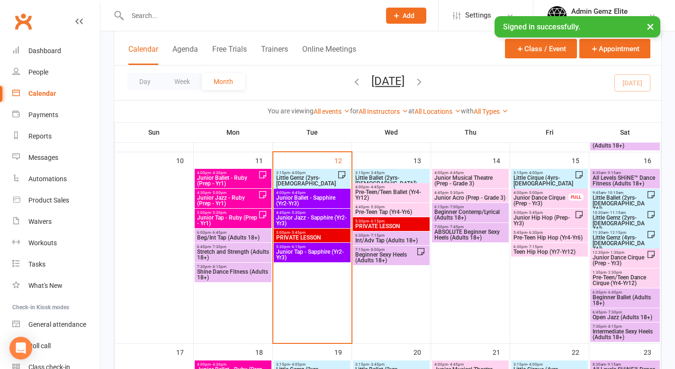
click at [302, 179] on span "Little Gemz (2yrs-[DEMOGRAPHIC_DATA])" at bounding box center [307, 183] width 62 height 17
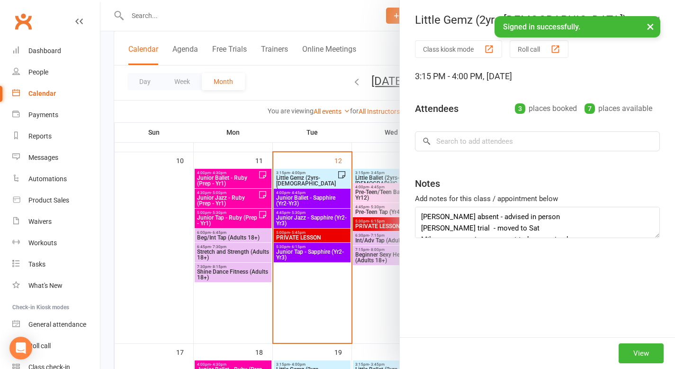
type textarea "[PERSON_NAME] absent - advised in person [PERSON_NAME] trial - moved to Sat Mil…"
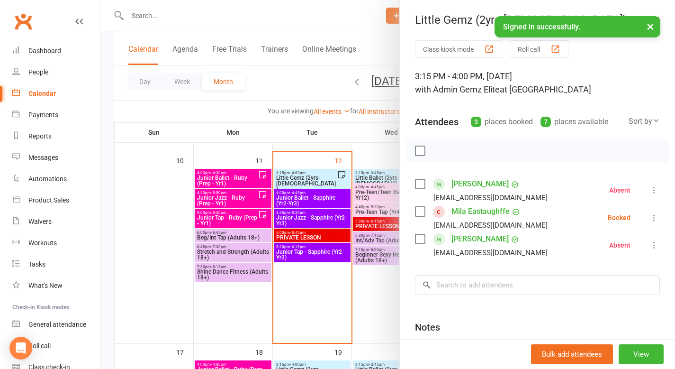
click at [326, 200] on div at bounding box center [387, 184] width 575 height 369
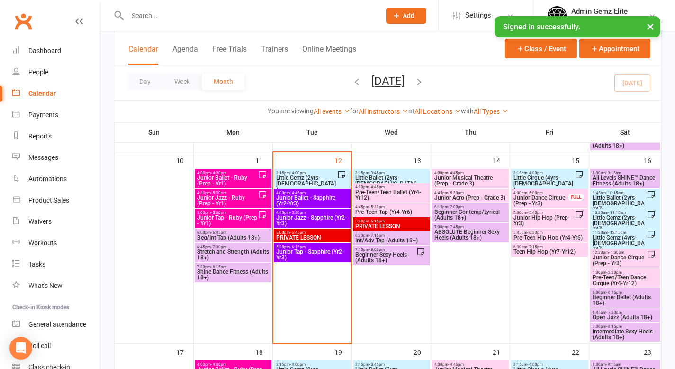
click at [326, 200] on span "Junior Ballet - Sapphire (Yr2-Yr3)" at bounding box center [312, 200] width 73 height 11
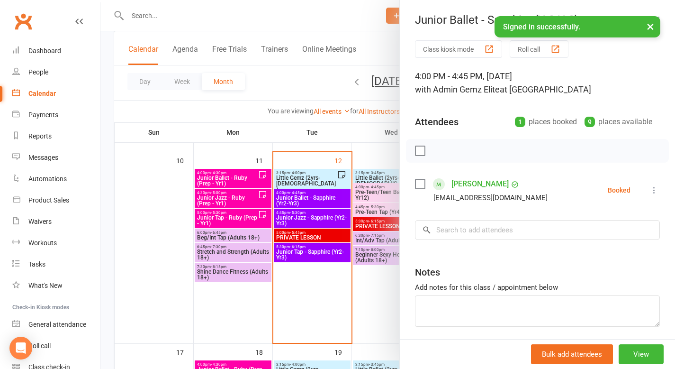
click at [319, 221] on div at bounding box center [387, 184] width 575 height 369
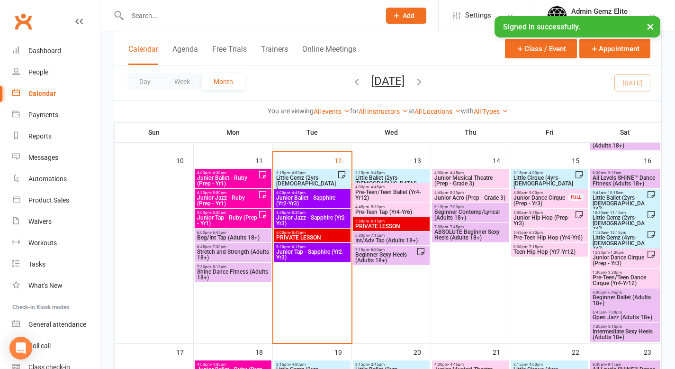
click at [319, 221] on span "Junior Jazz - Sapphire (Yr2-Yr3)" at bounding box center [312, 220] width 73 height 11
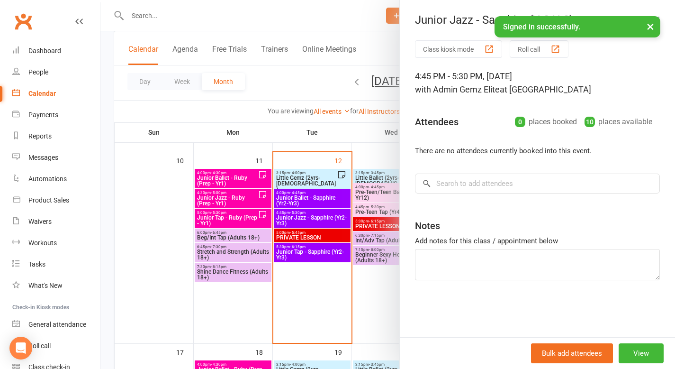
click at [362, 124] on div at bounding box center [387, 184] width 575 height 369
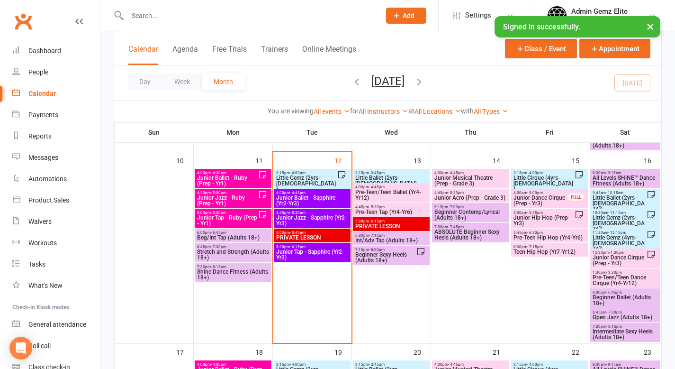
click at [330, 182] on span "Little Gemz (2yrs-[DEMOGRAPHIC_DATA])" at bounding box center [307, 183] width 62 height 17
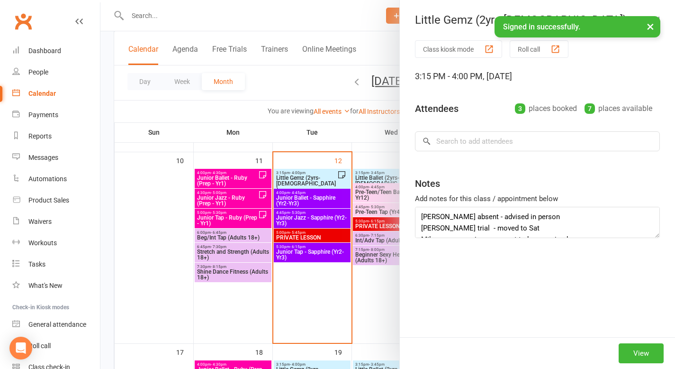
type textarea "[PERSON_NAME] absent - advised in person [PERSON_NAME] trial - moved to Sat Mil…"
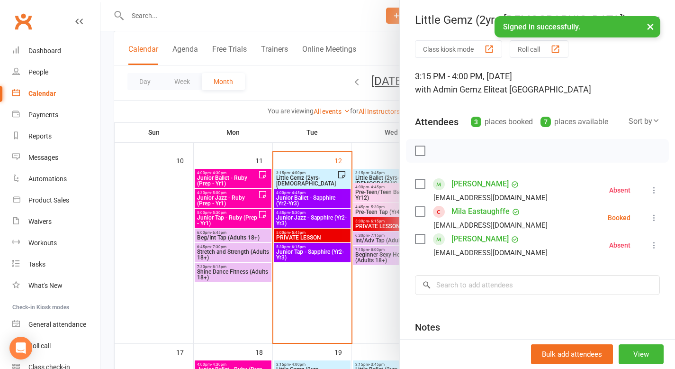
click at [588, 216] on icon at bounding box center [654, 217] width 9 height 9
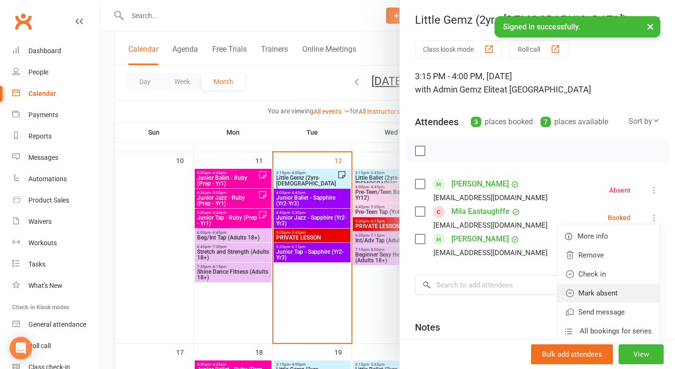
click at [588, 291] on link "Mark absent" at bounding box center [609, 292] width 102 height 19
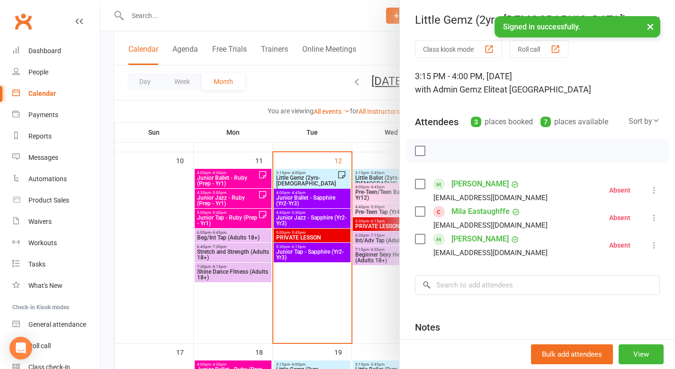
click at [326, 301] on div at bounding box center [387, 184] width 575 height 369
